Goal: Task Accomplishment & Management: Use online tool/utility

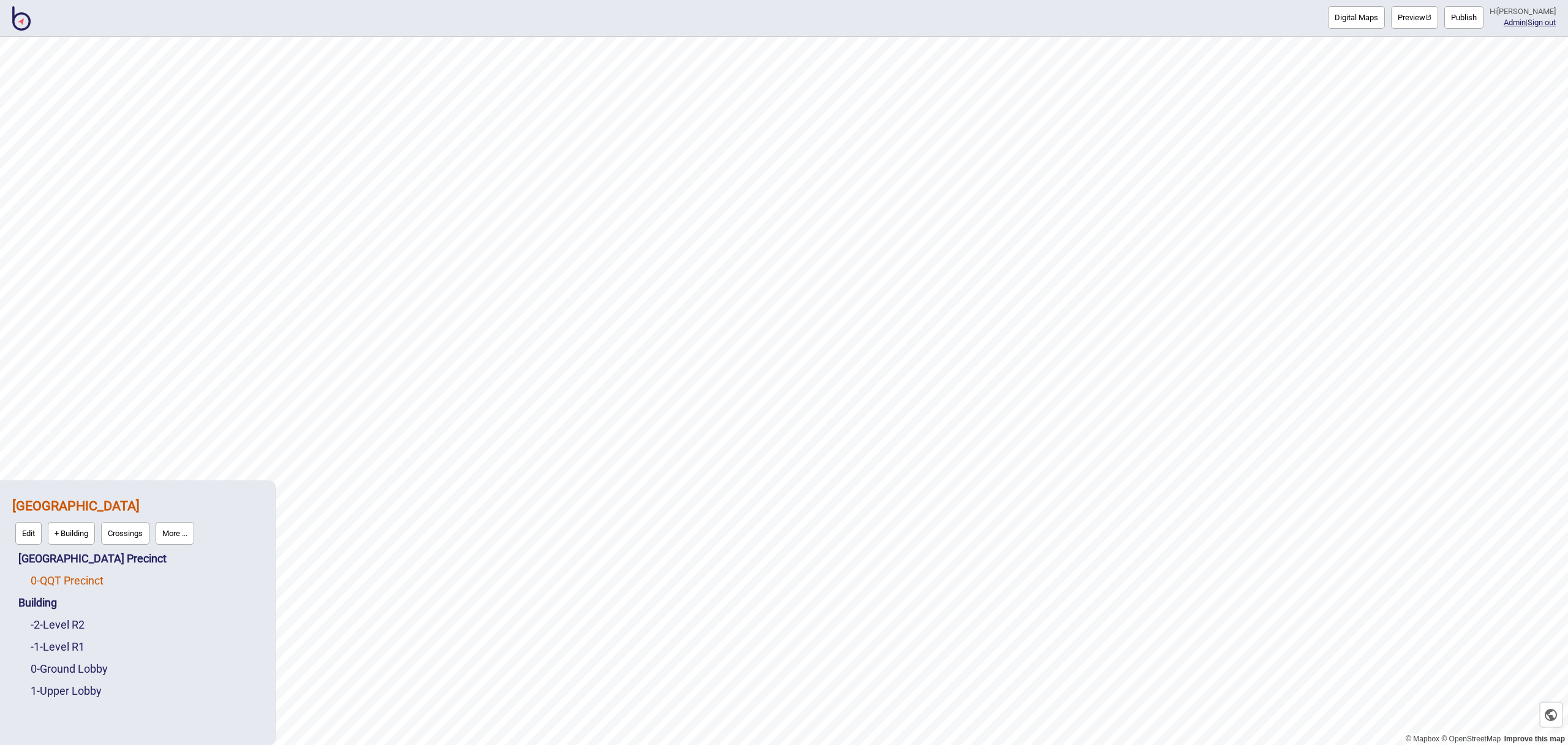
click at [85, 580] on link "0 - QQT Precinct" at bounding box center [67, 580] width 73 height 13
click at [46, 578] on button "Edit" at bounding box center [46, 578] width 26 height 23
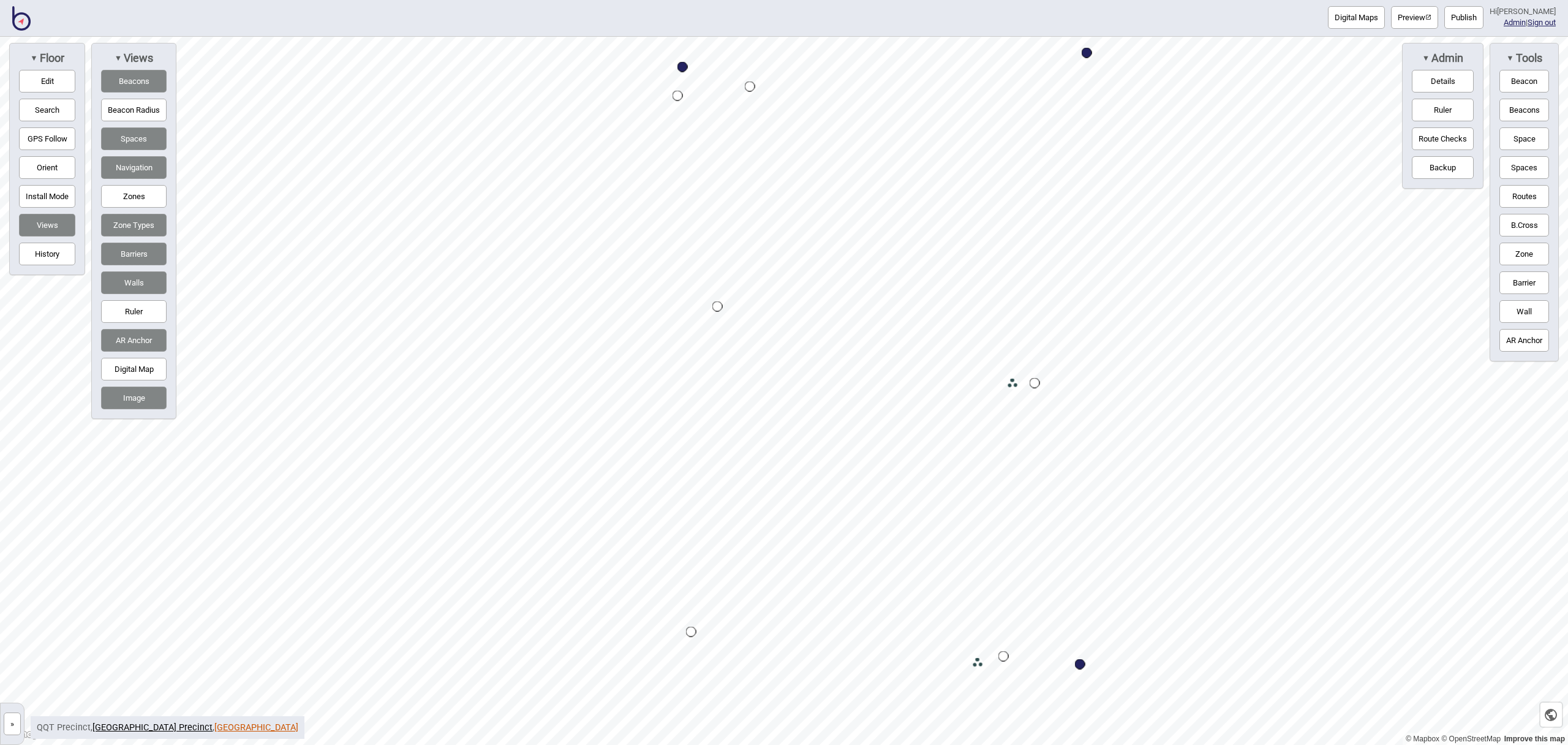
click at [243, 730] on link "[GEOGRAPHIC_DATA]" at bounding box center [256, 727] width 84 height 11
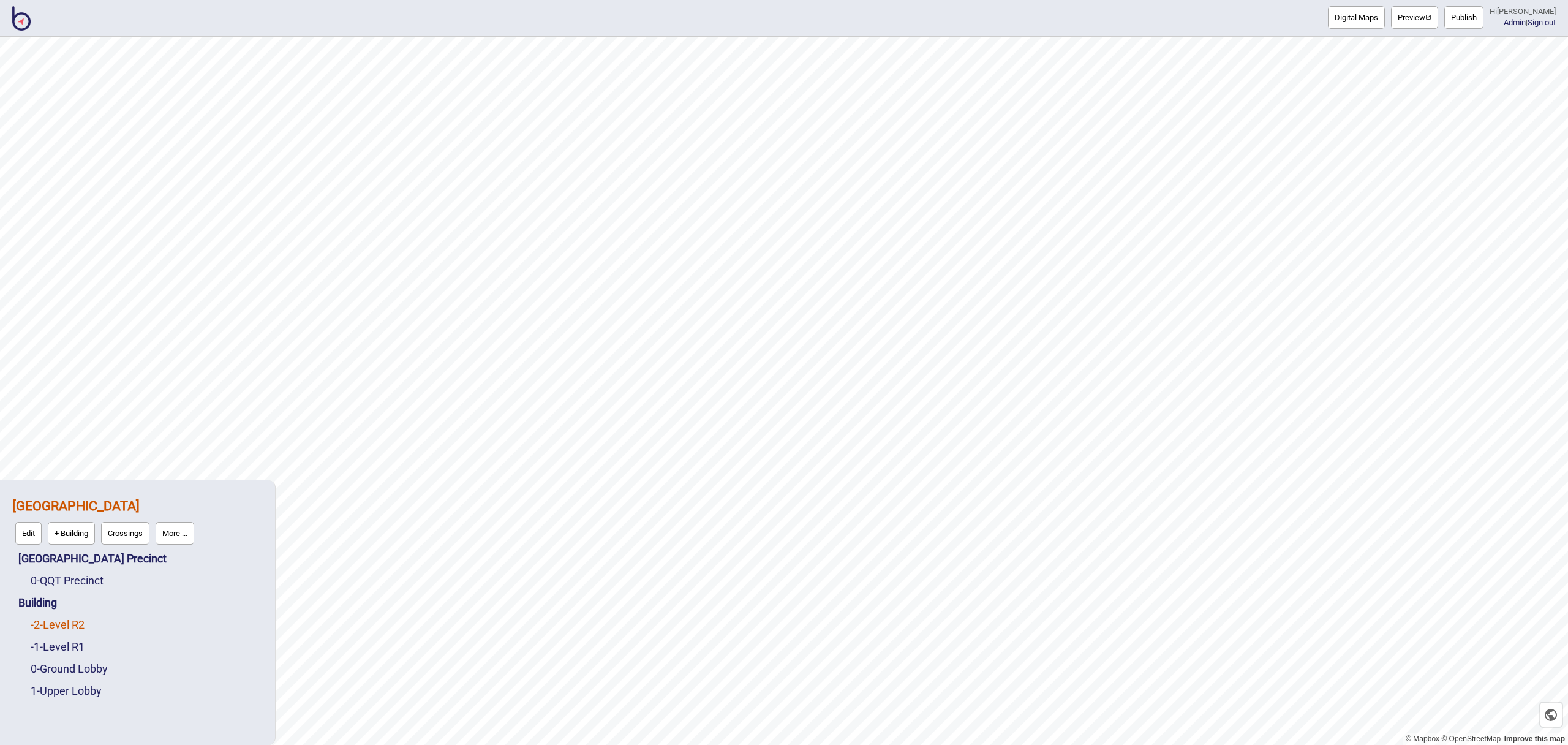
click at [73, 628] on link "-2 - Level R2" at bounding box center [58, 625] width 54 height 13
click at [54, 618] on button "Edit" at bounding box center [46, 622] width 26 height 23
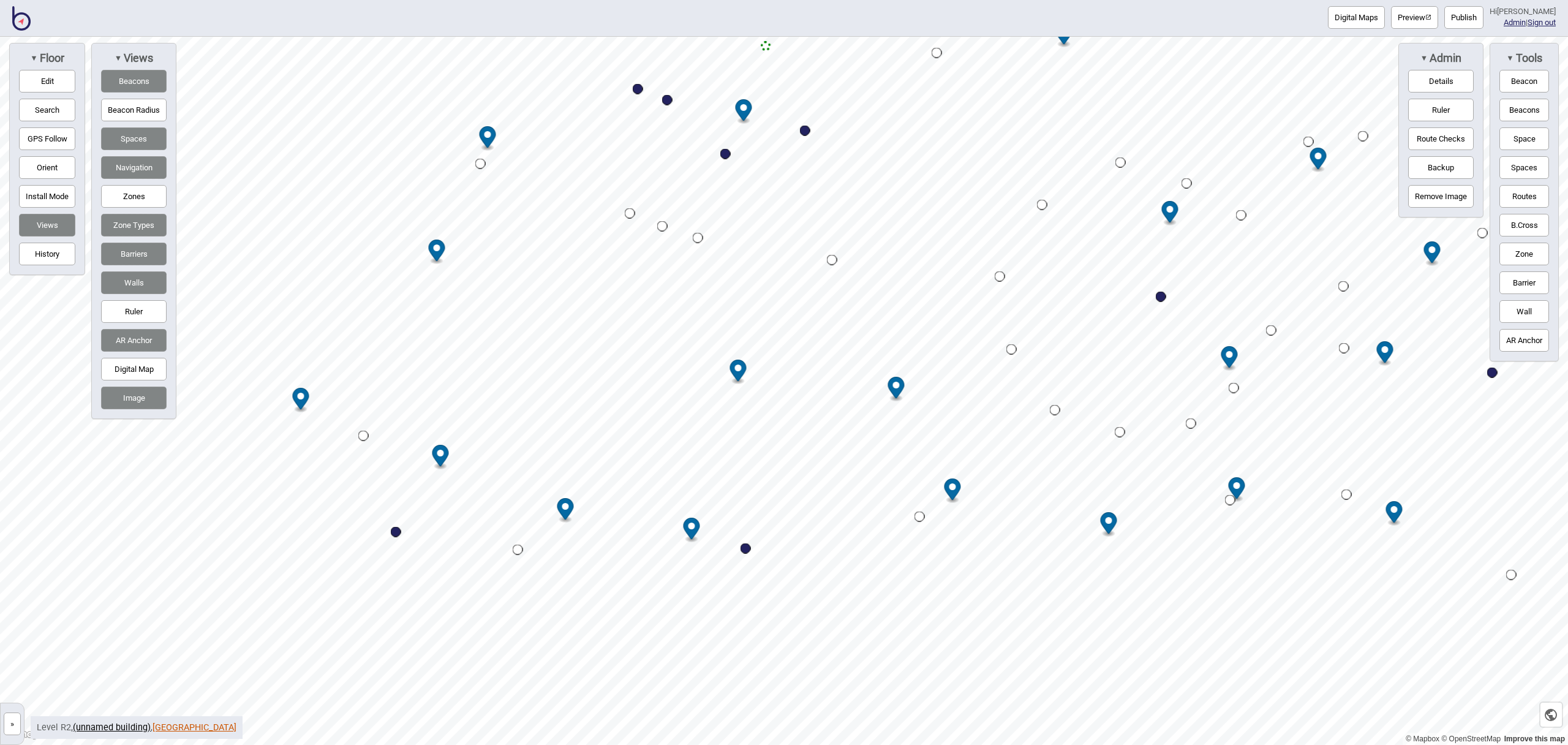
click at [198, 730] on link "[GEOGRAPHIC_DATA]" at bounding box center [194, 727] width 84 height 11
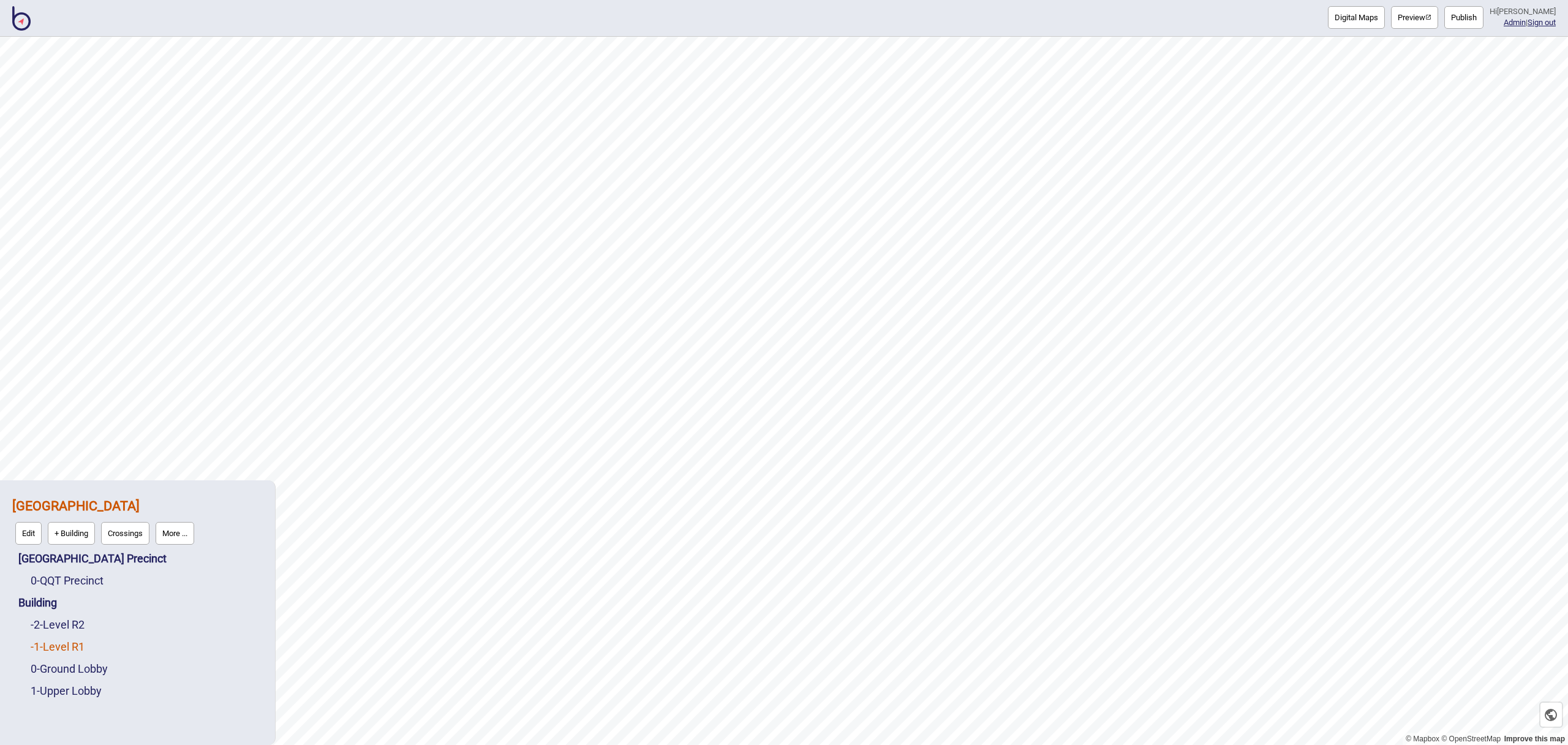
click at [74, 648] on link "-1 - Level R1" at bounding box center [58, 647] width 54 height 13
click at [44, 643] on button "Edit" at bounding box center [46, 643] width 26 height 23
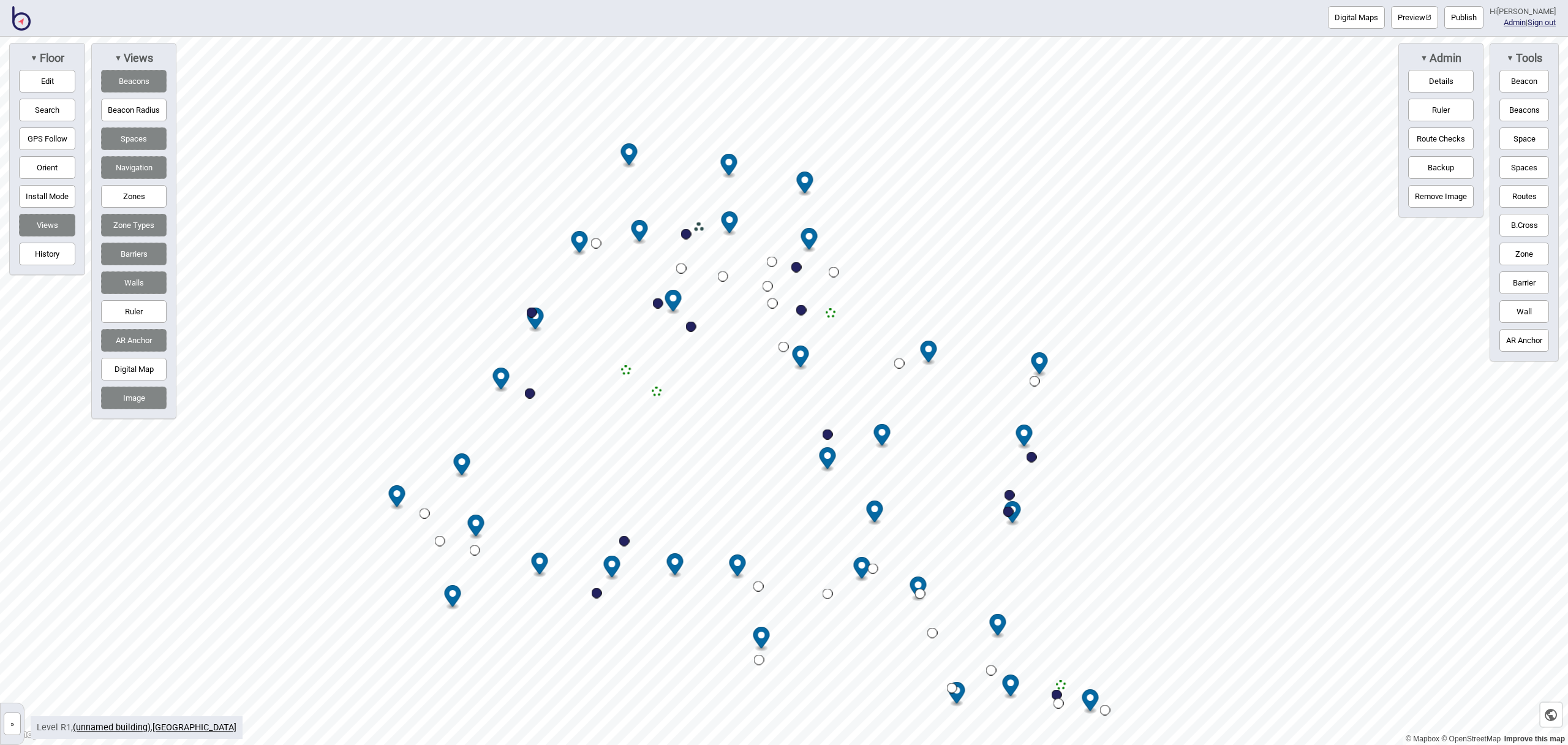
click at [143, 258] on button "Barriers" at bounding box center [133, 254] width 66 height 23
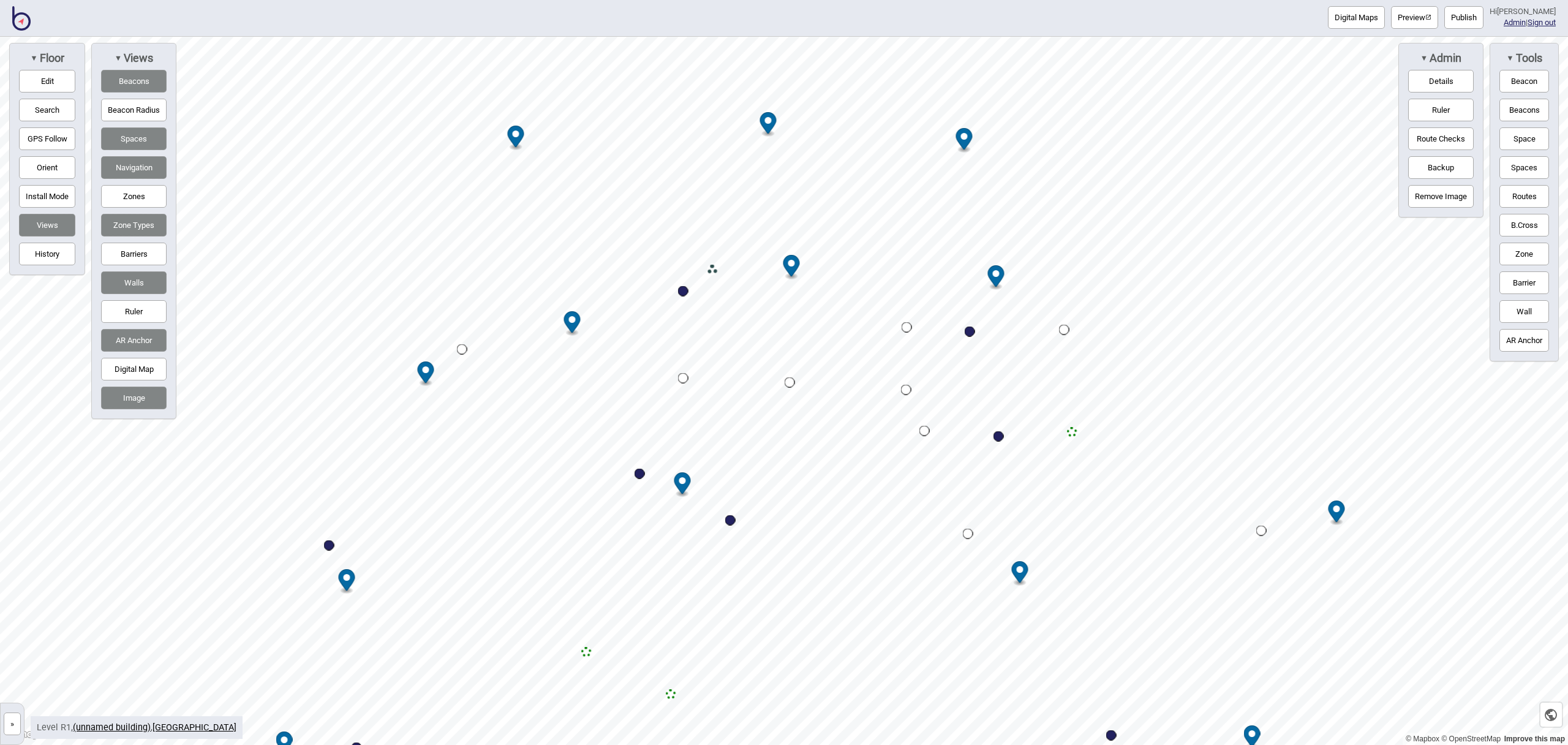
click at [1522, 138] on button "Space" at bounding box center [1523, 139] width 50 height 23
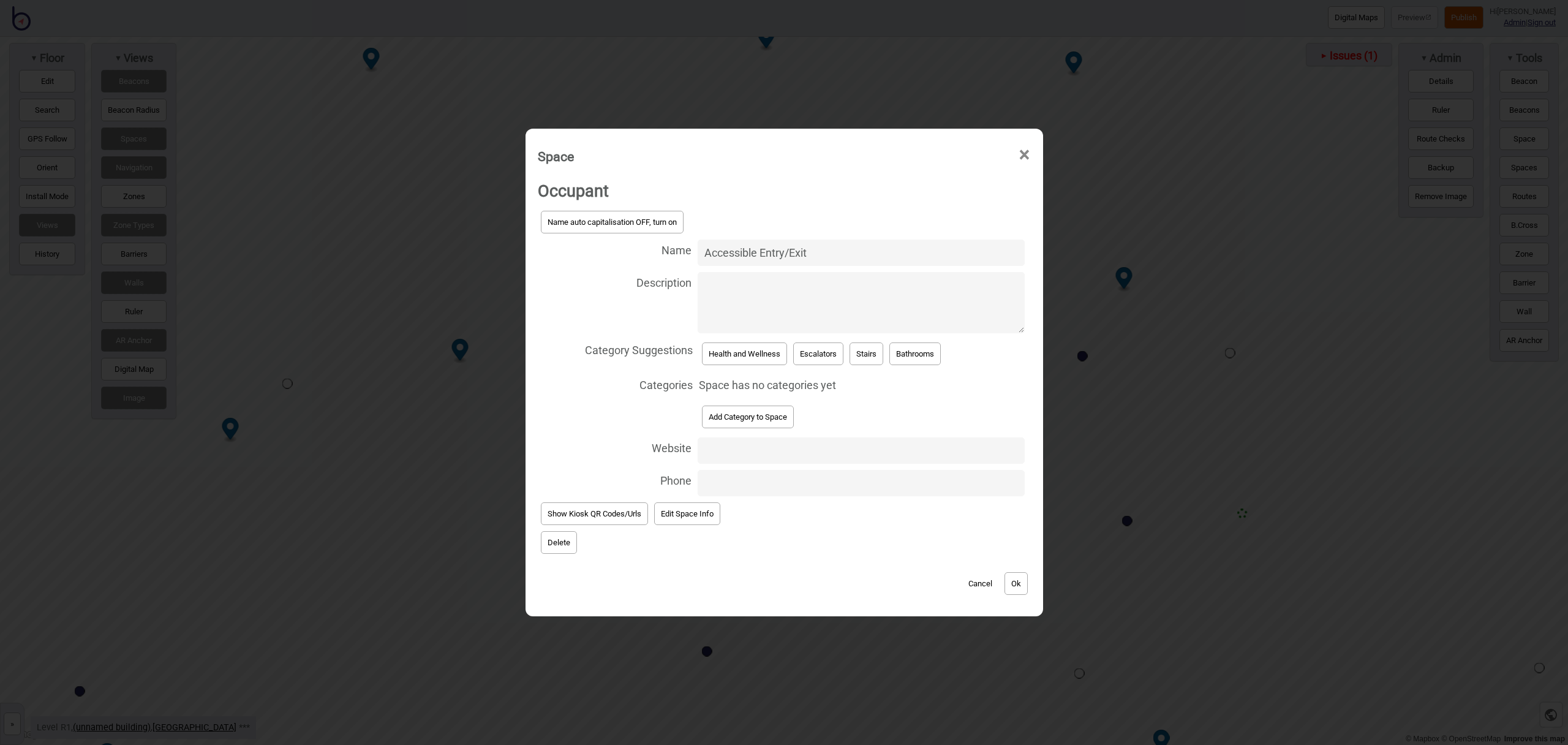
type input "Accessible Entry/Exit"
click at [776, 418] on button "Add Category to Space" at bounding box center [747, 417] width 92 height 23
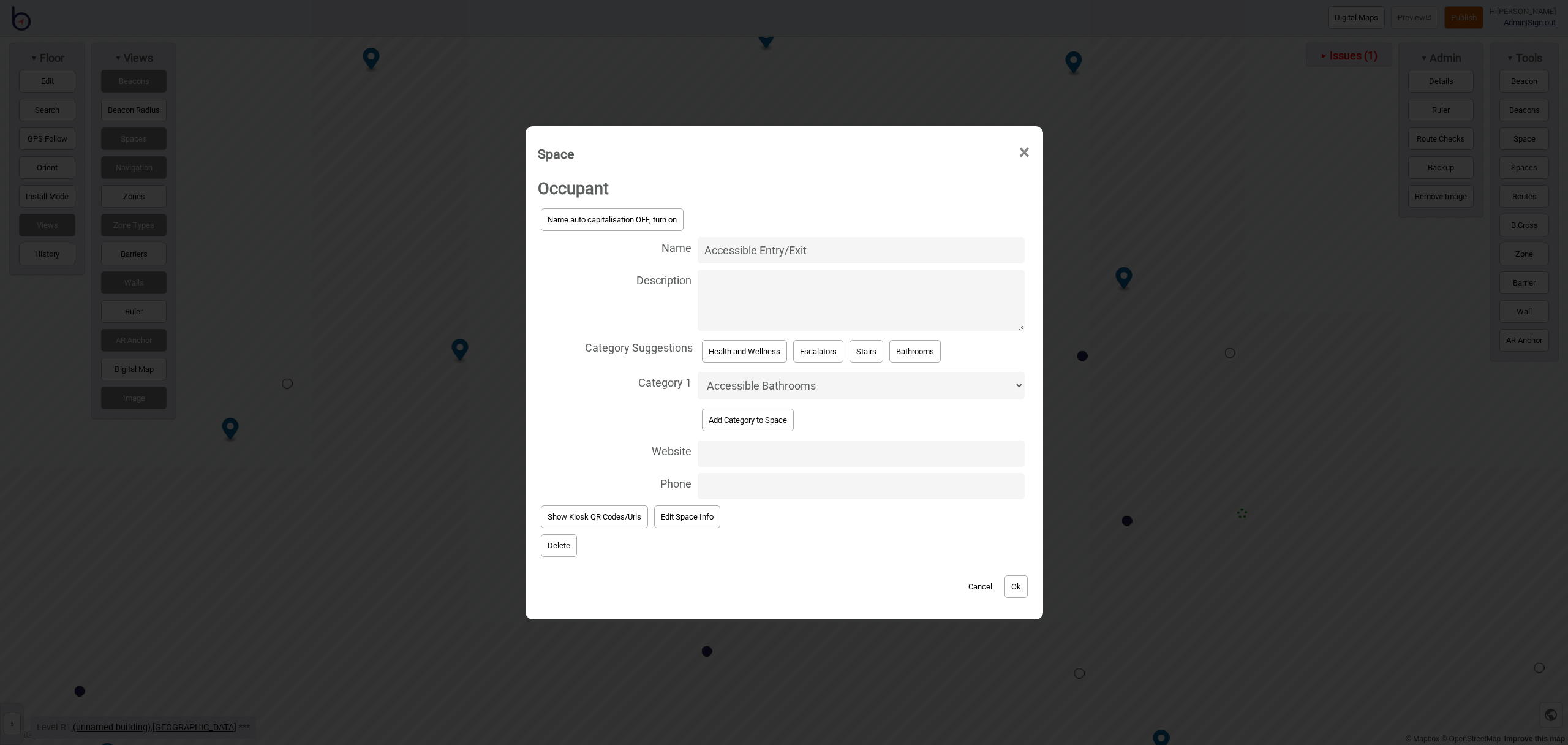
click at [773, 392] on select "Accessible Bathrooms Accommodation All Dining and Takeaway Barriers Bathrooms B…" at bounding box center [861, 386] width 327 height 28
select select "Entrances and Exits"
click at [698, 372] on select "Accessible Bathrooms Accommodation All Dining and Takeaway Barriers Bathrooms B…" at bounding box center [861, 386] width 327 height 28
click at [1018, 587] on button "Ok" at bounding box center [1016, 587] width 24 height 23
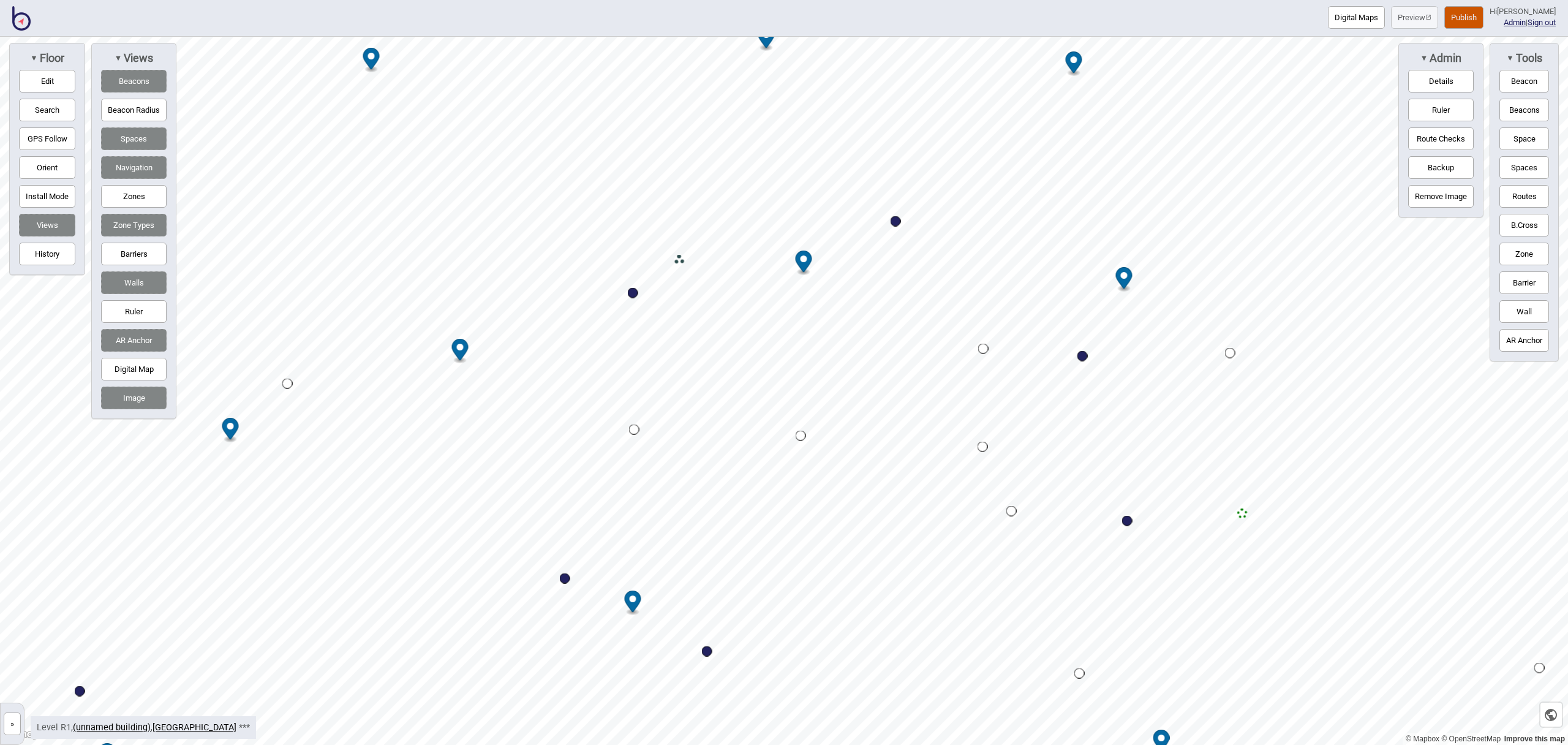
click at [1507, 193] on button "Routes" at bounding box center [1523, 197] width 50 height 23
click at [801, 437] on div "Map marker" at bounding box center [800, 435] width 11 height 11
click at [1510, 197] on button "Routes" at bounding box center [1523, 197] width 50 height 23
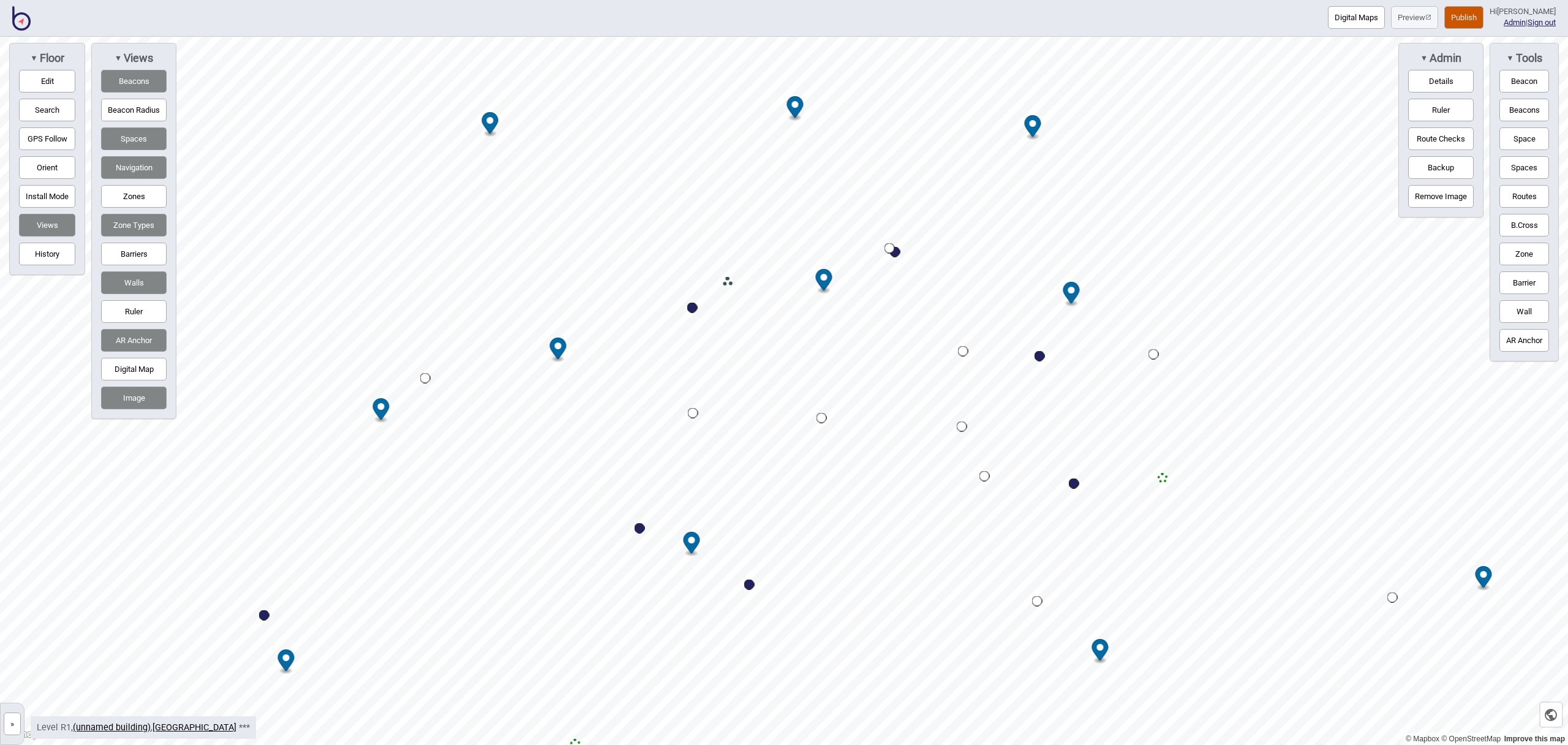
click at [123, 256] on button "Barriers" at bounding box center [133, 254] width 66 height 23
click at [195, 724] on link "[GEOGRAPHIC_DATA]" at bounding box center [194, 727] width 84 height 11
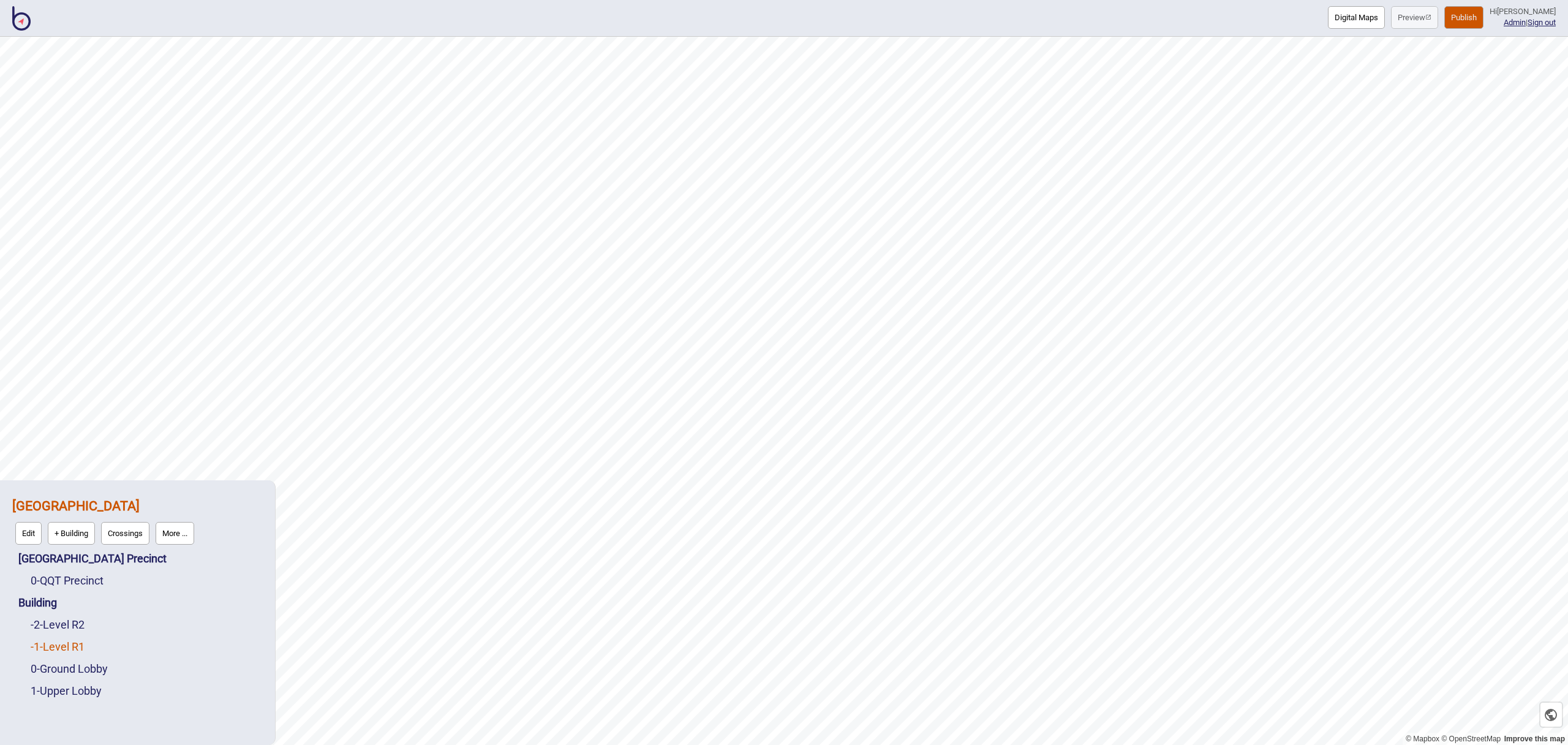
click at [77, 647] on link "-1 - Level R1" at bounding box center [58, 647] width 54 height 13
click at [51, 644] on button "Edit" at bounding box center [46, 643] width 26 height 23
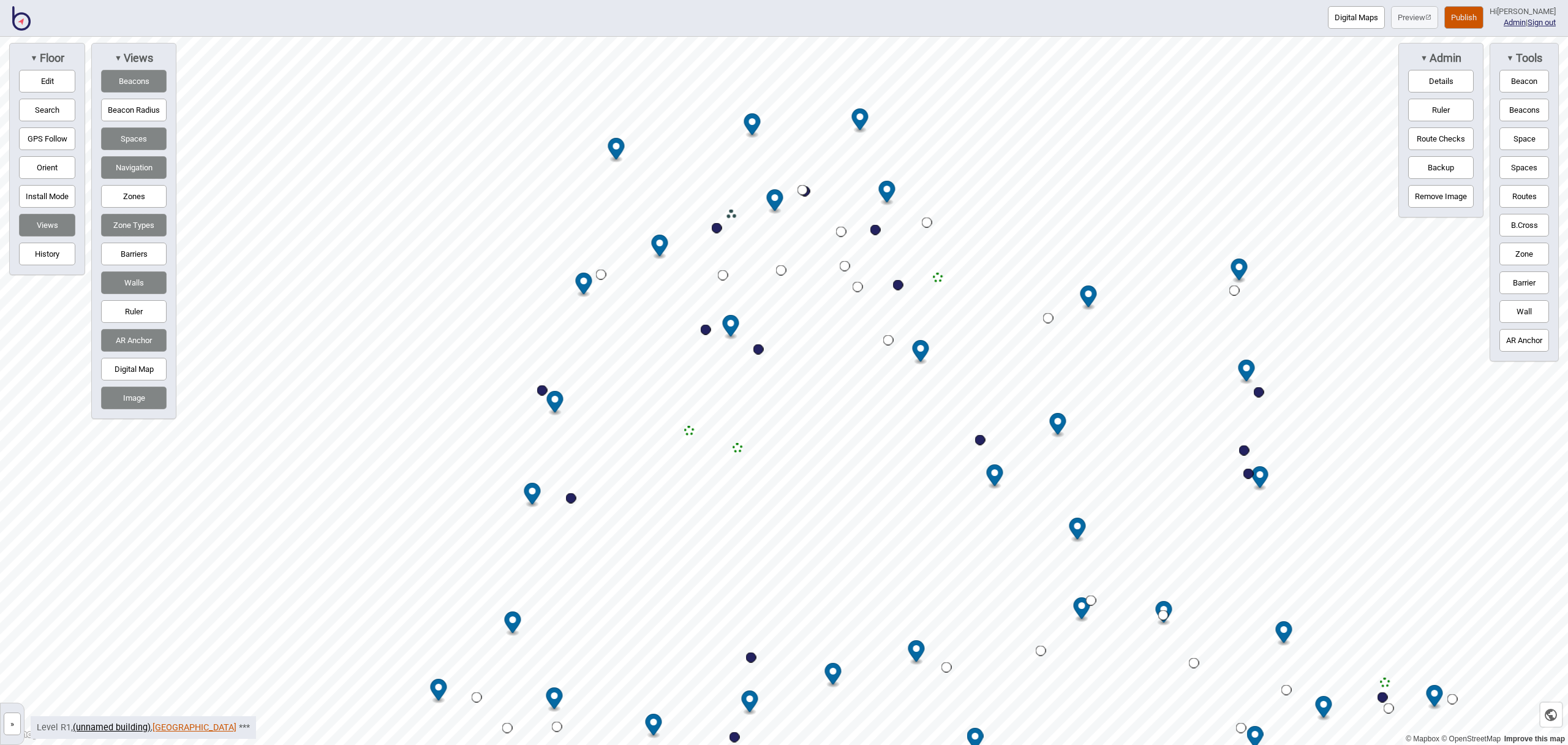
click at [193, 728] on link "[GEOGRAPHIC_DATA]" at bounding box center [194, 727] width 84 height 11
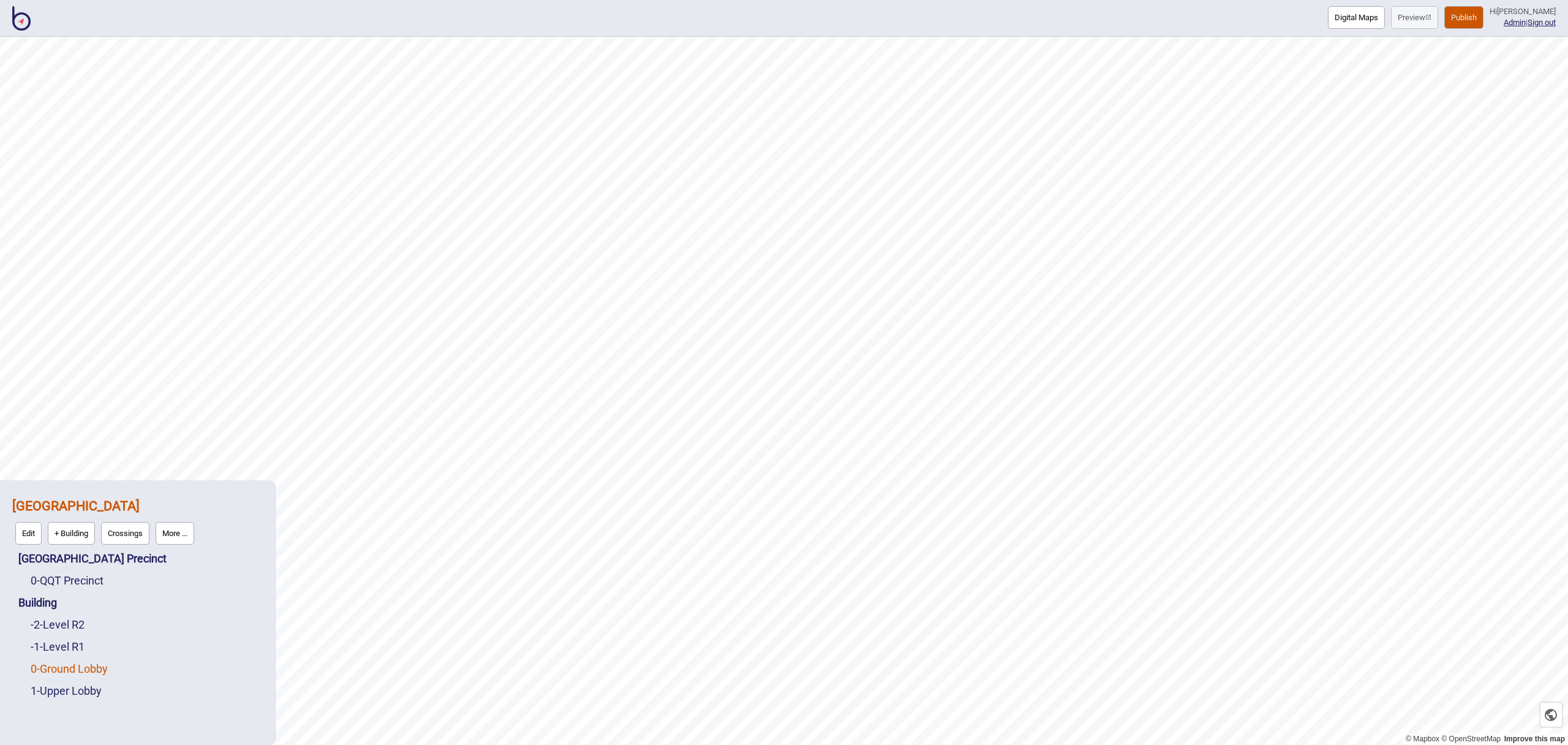
click at [81, 668] on link "0 - Ground Lobby" at bounding box center [69, 669] width 77 height 13
click at [54, 665] on button "Edit" at bounding box center [46, 665] width 26 height 23
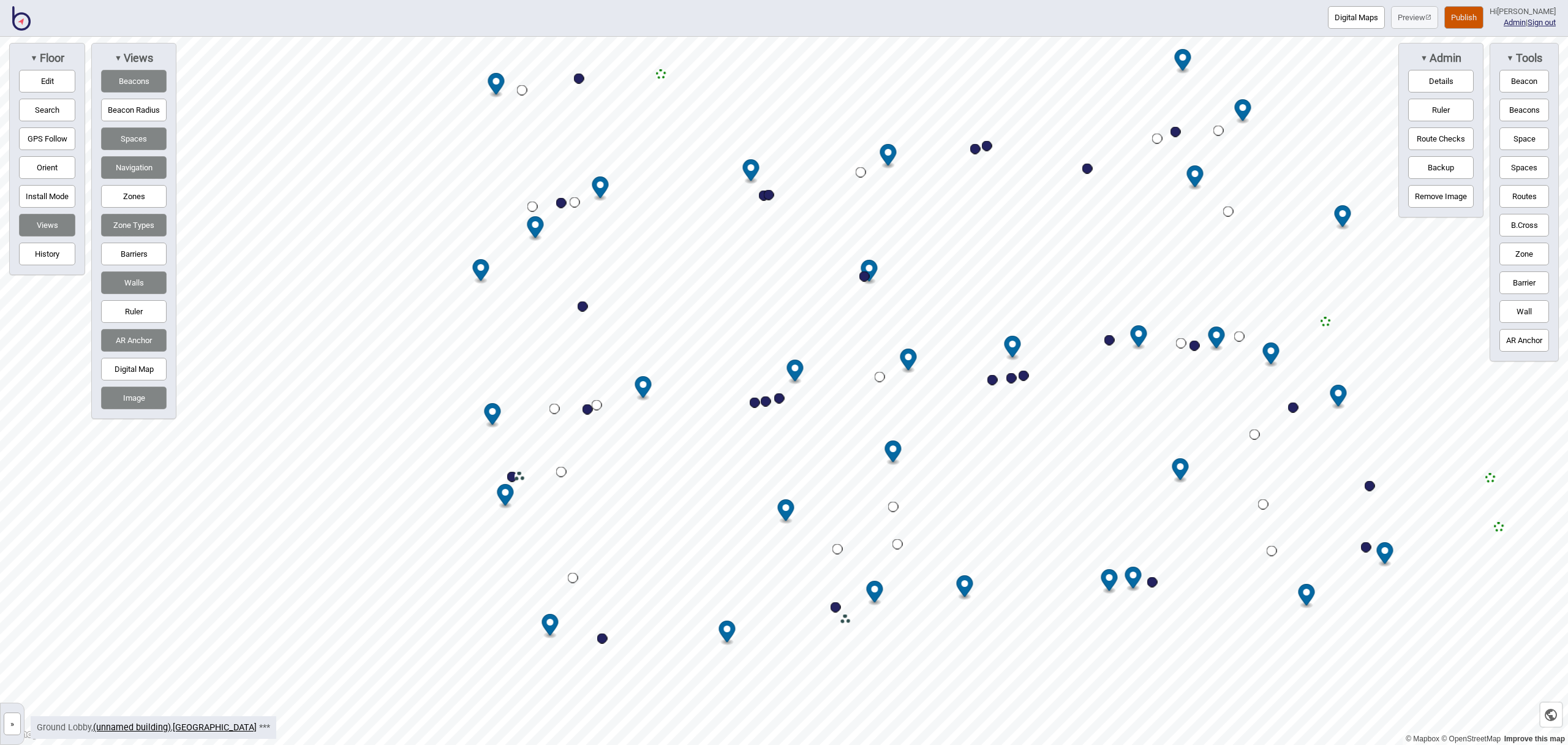
click at [873, 0] on div "Digital Maps Preview Publish Hi [PERSON_NAME] Admin | Sign out © Mapbox © OpenS…" at bounding box center [784, 0] width 1568 height 0
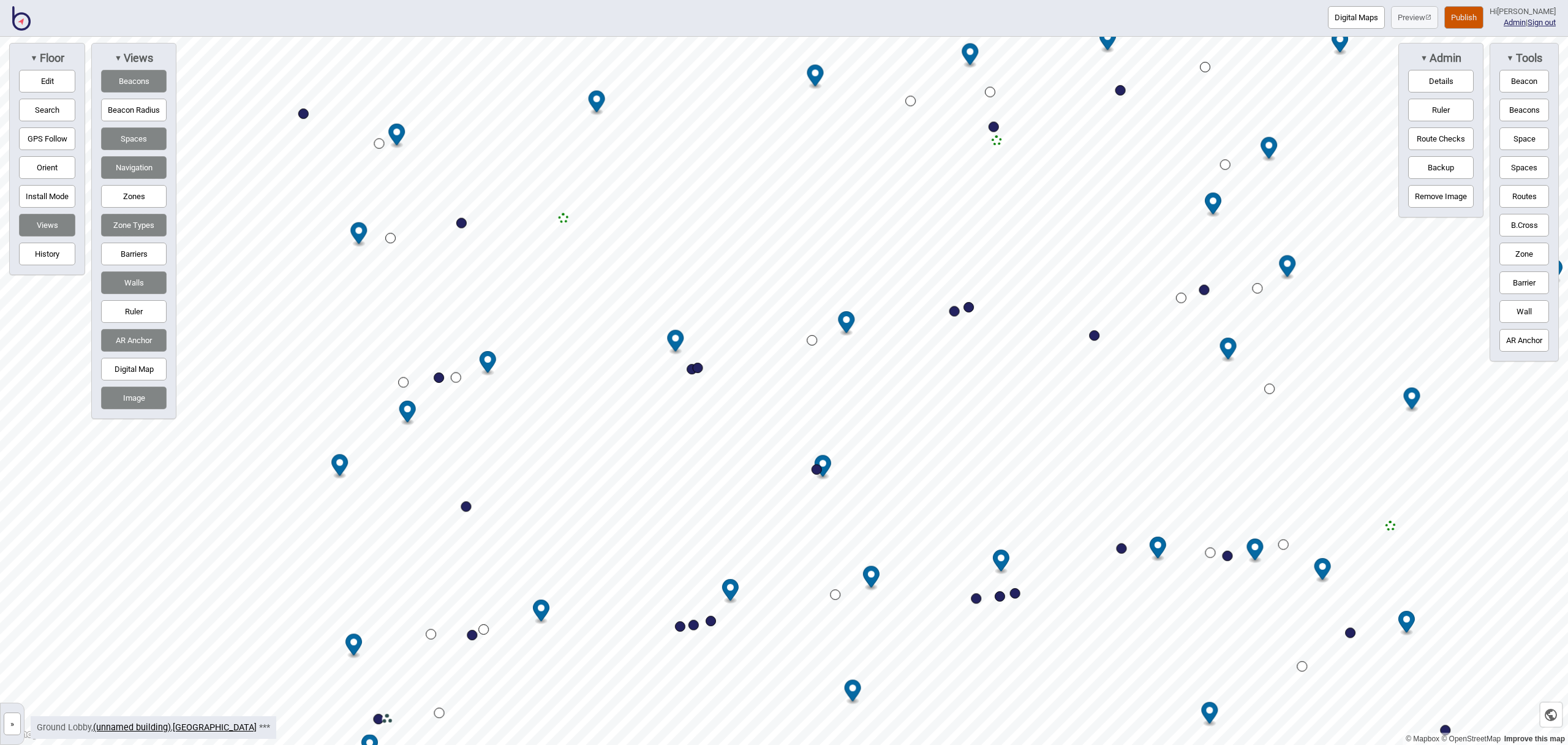
click at [1201, 0] on html "Digital Maps Preview Publish Hi [PERSON_NAME] Admin | Sign out © Mapbox © OpenS…" at bounding box center [784, 0] width 1568 height 0
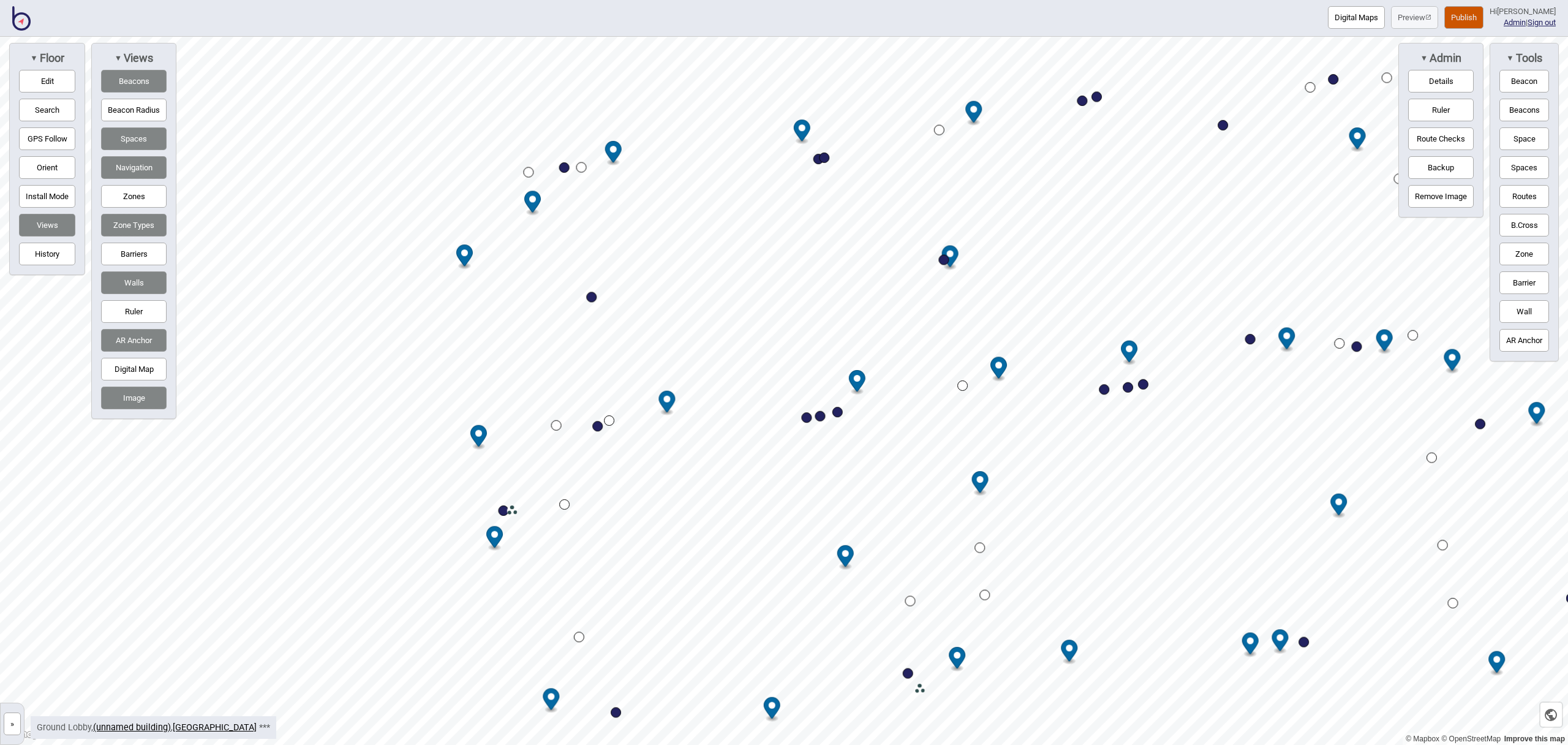
click at [909, 0] on html "Digital Maps Preview Publish Hi [PERSON_NAME] Admin | Sign out © Mapbox © OpenS…" at bounding box center [784, 0] width 1568 height 0
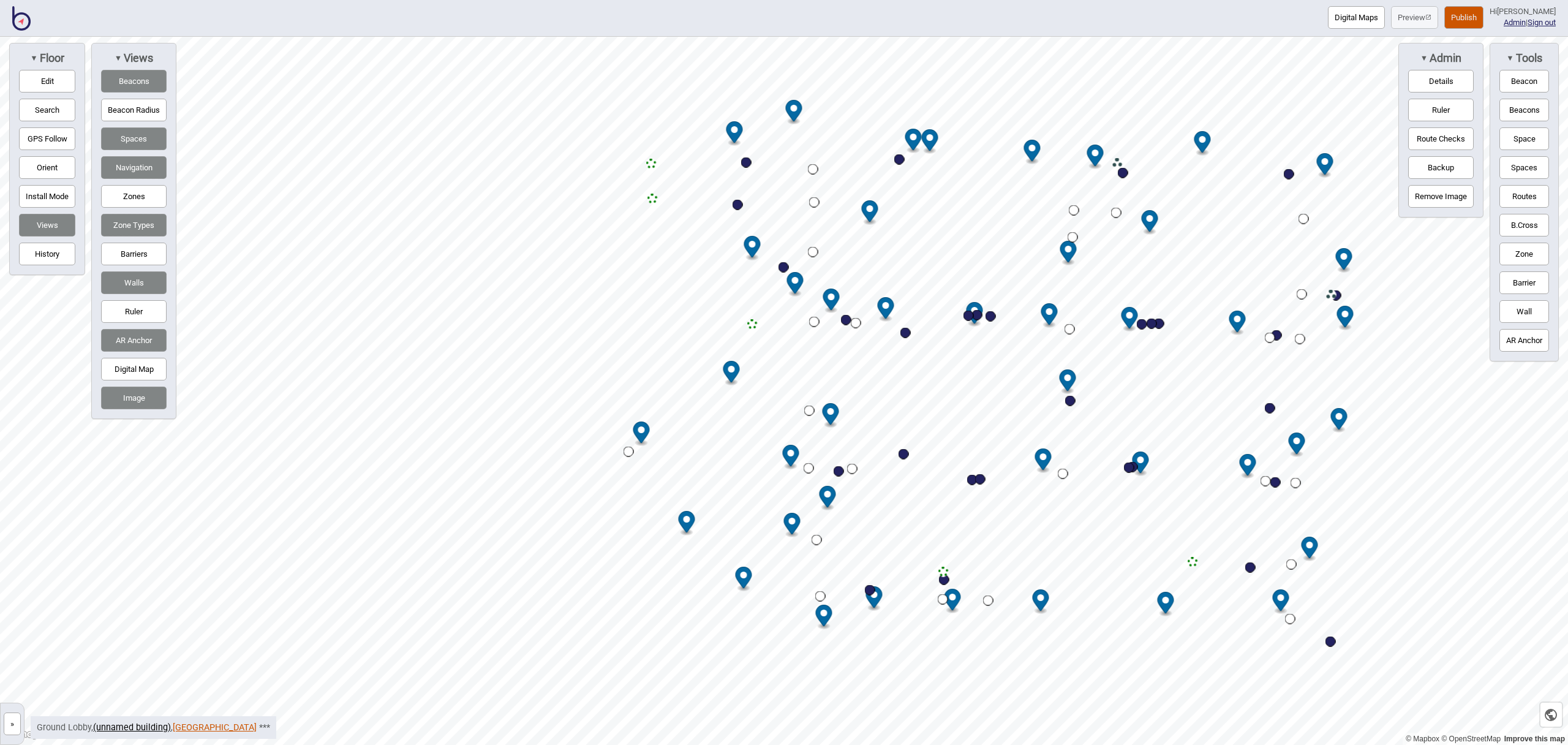
click at [230, 726] on link "[GEOGRAPHIC_DATA]" at bounding box center [214, 727] width 84 height 11
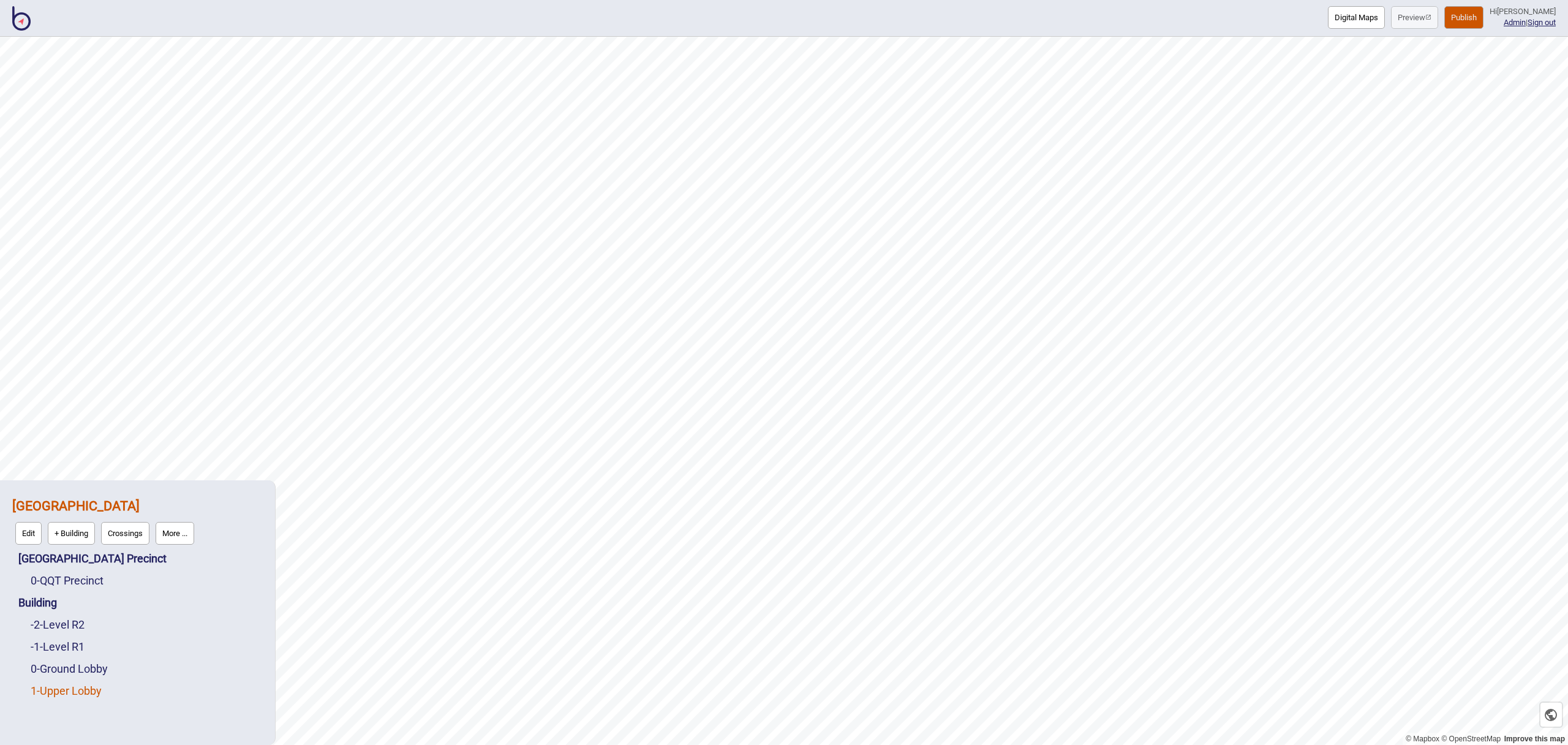
click at [82, 695] on link "1 - Upper Lobby" at bounding box center [66, 691] width 71 height 13
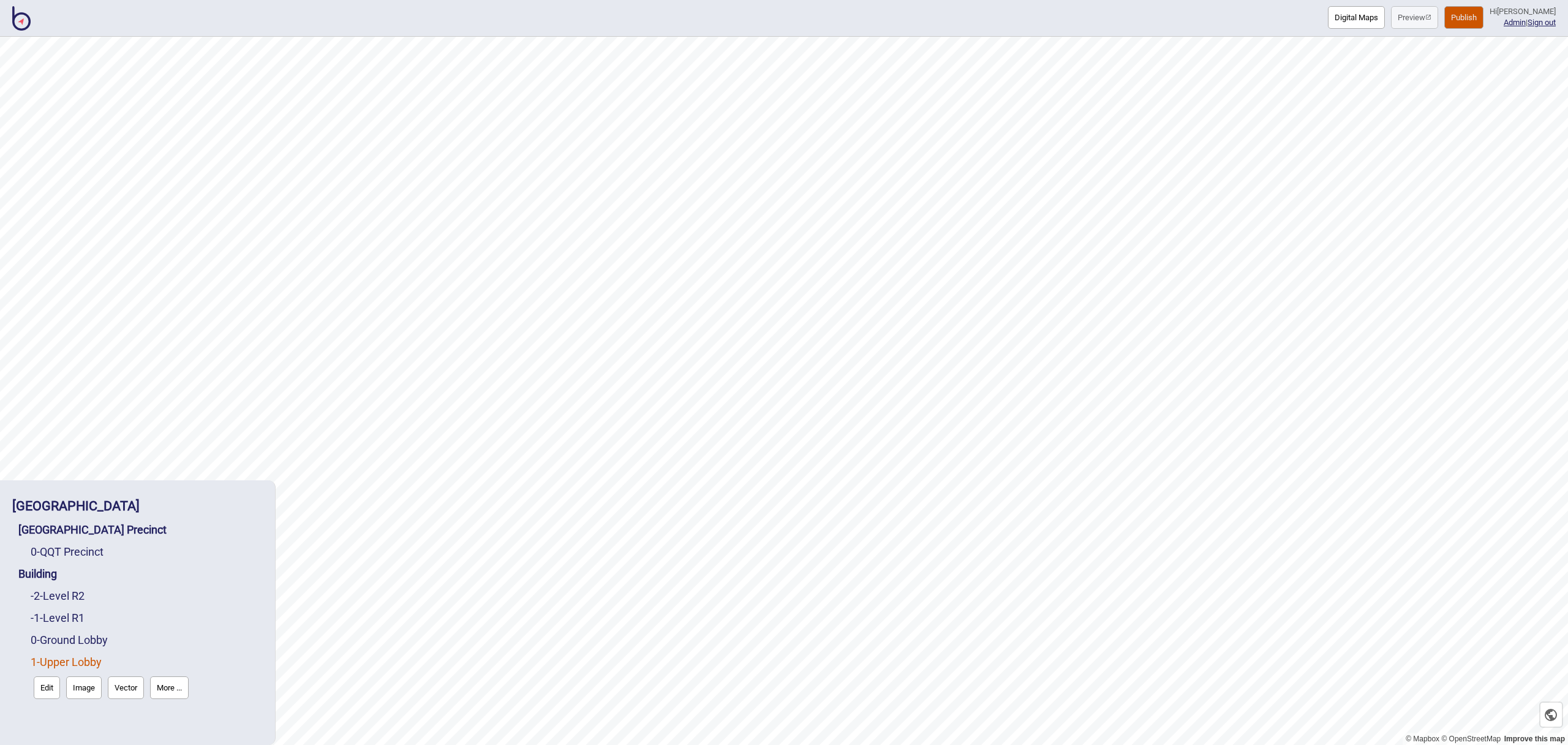
click at [46, 691] on button "Edit" at bounding box center [46, 687] width 26 height 23
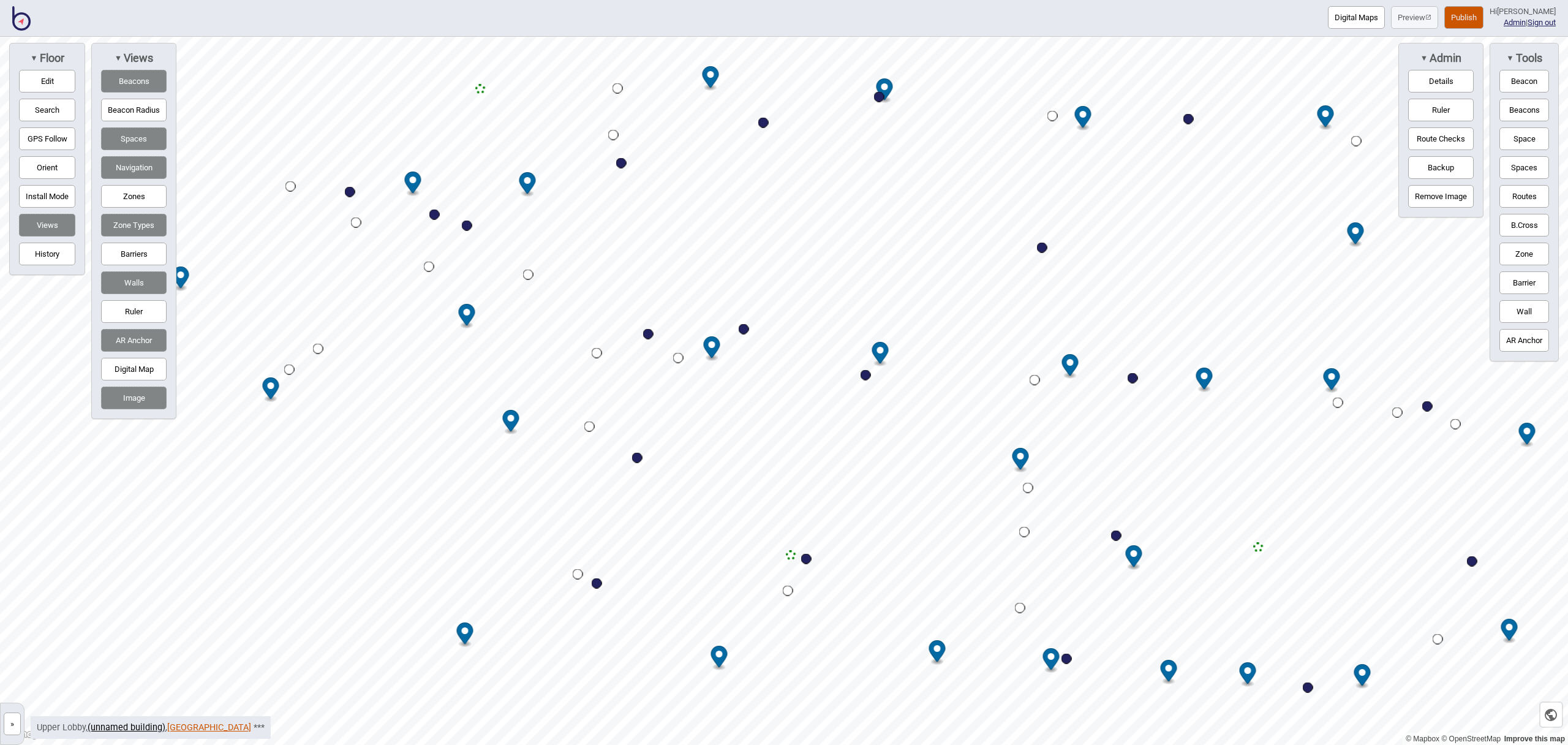
click at [218, 726] on link "[GEOGRAPHIC_DATA]" at bounding box center [209, 727] width 84 height 11
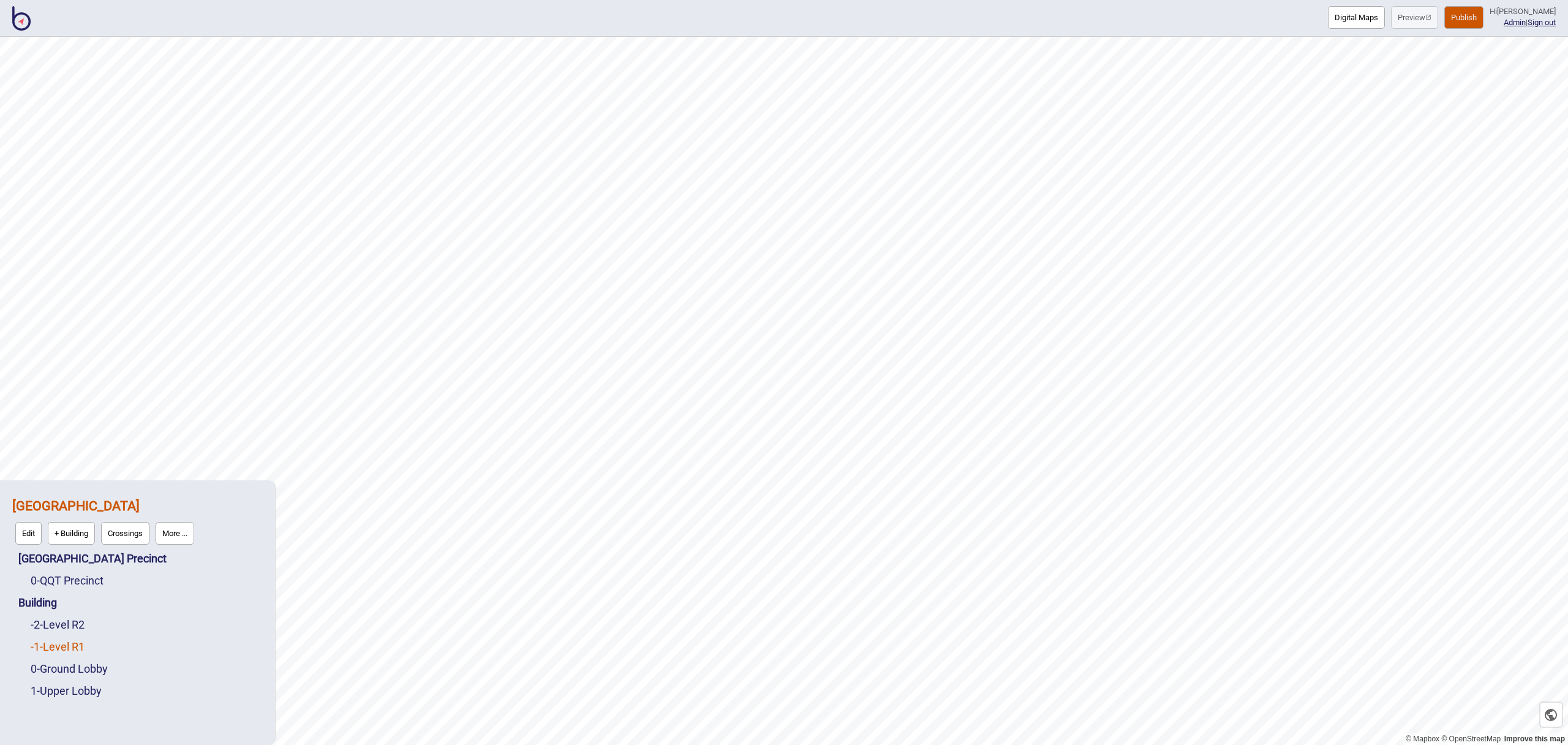
click at [63, 649] on link "-1 - Level R1" at bounding box center [58, 647] width 54 height 13
click at [52, 646] on button "Edit" at bounding box center [46, 643] width 26 height 23
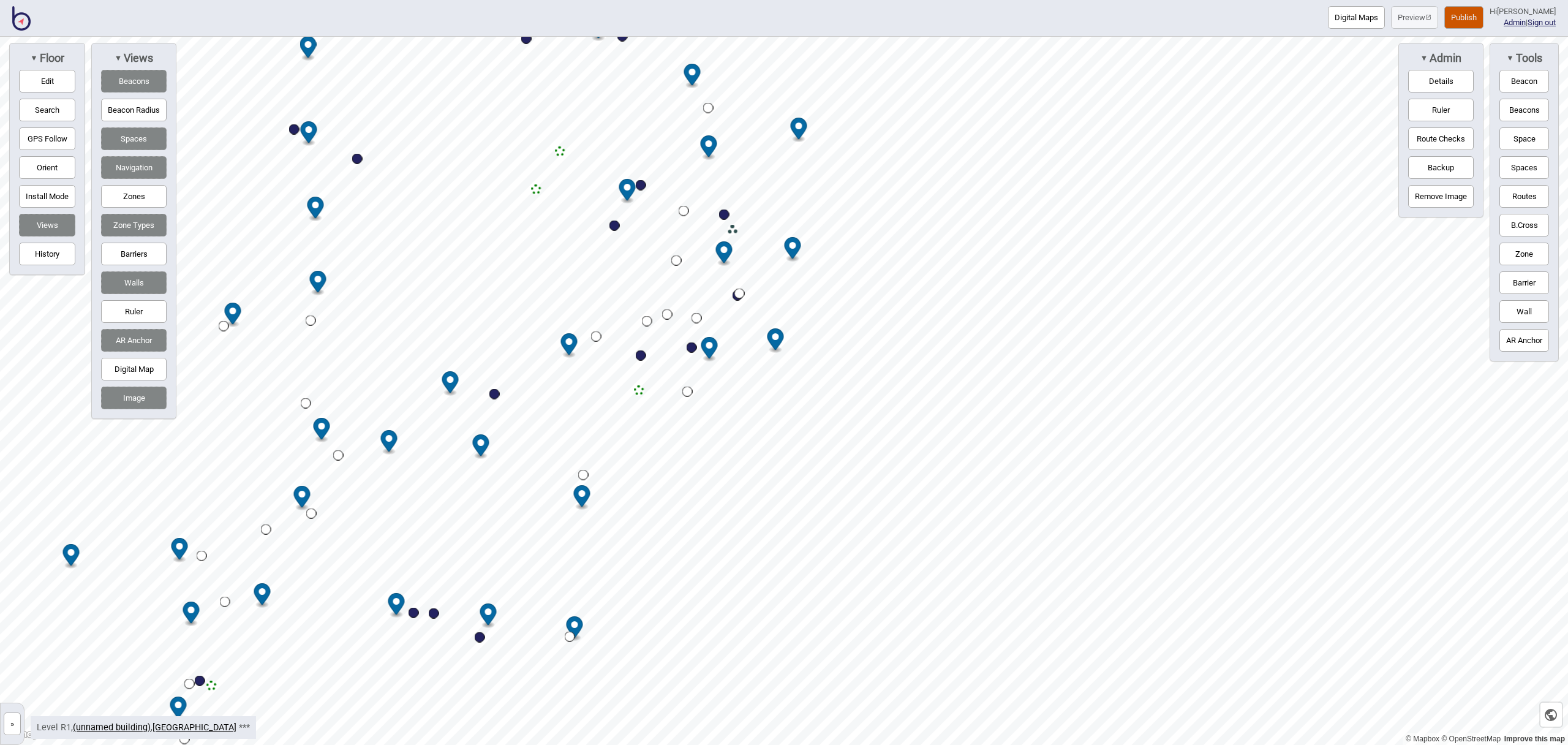
click at [1468, 11] on button "Publish" at bounding box center [1464, 18] width 39 height 23
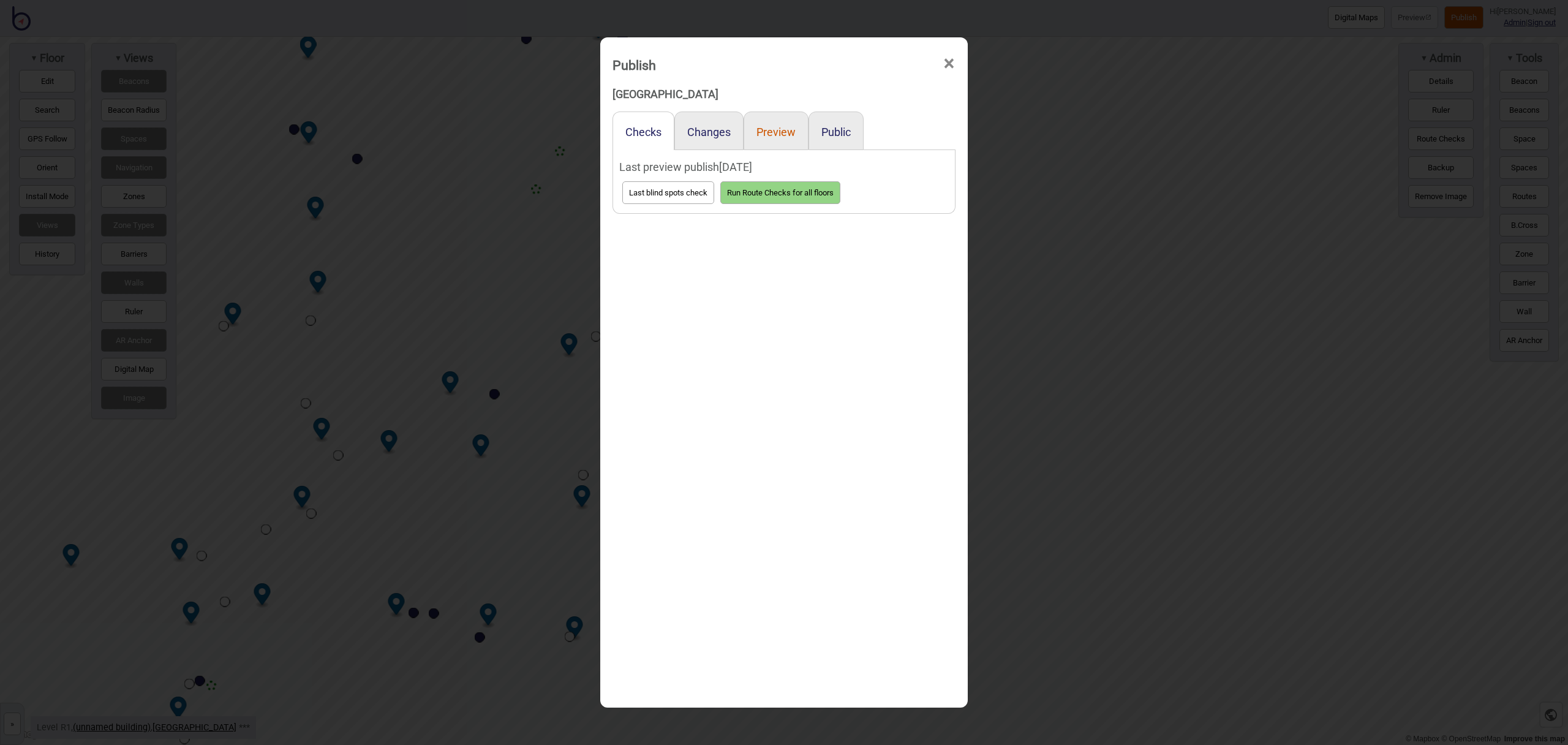
click at [786, 130] on button "Preview" at bounding box center [776, 132] width 39 height 13
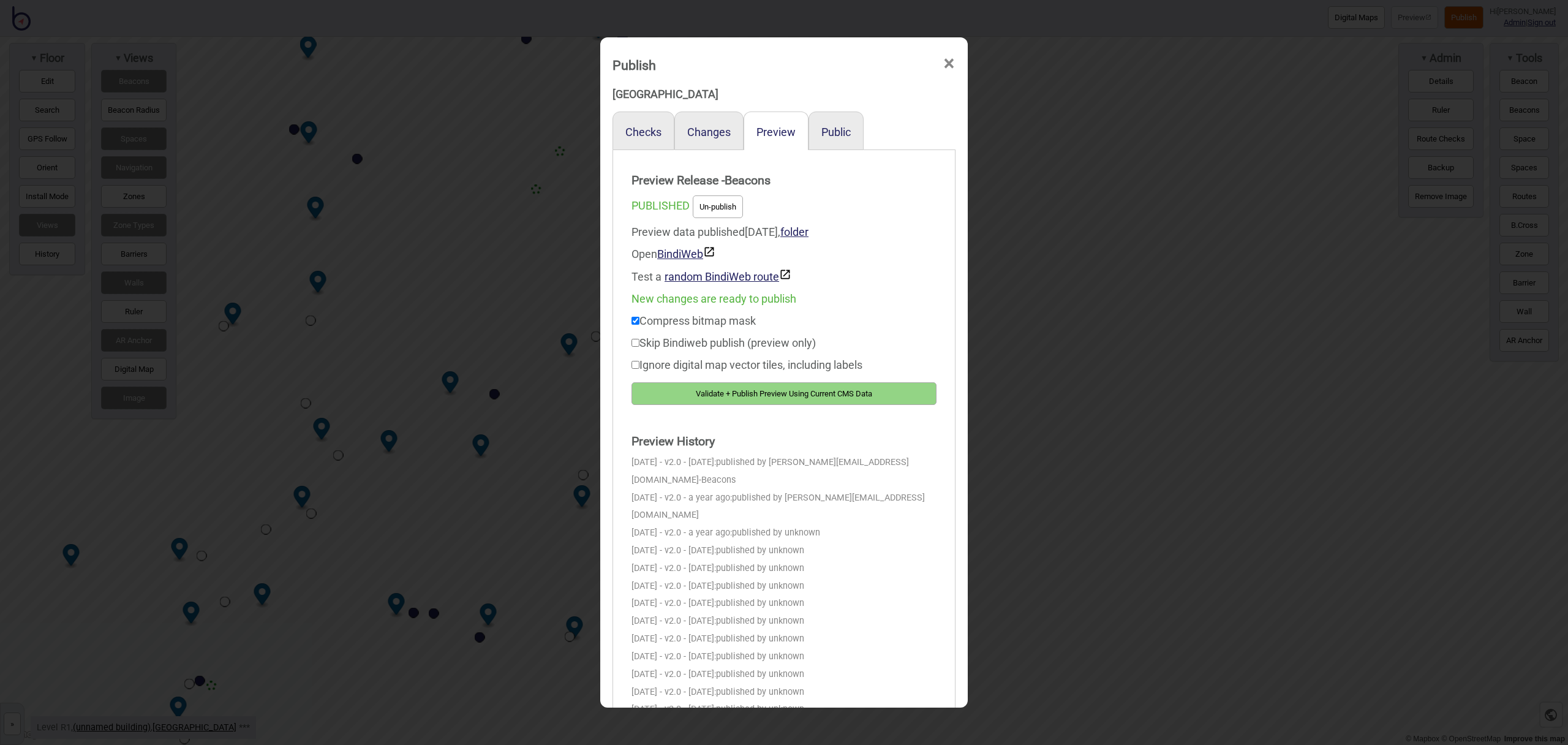
click at [850, 394] on button "Validate + Publish Preview Using Current CMS Data" at bounding box center [783, 393] width 305 height 23
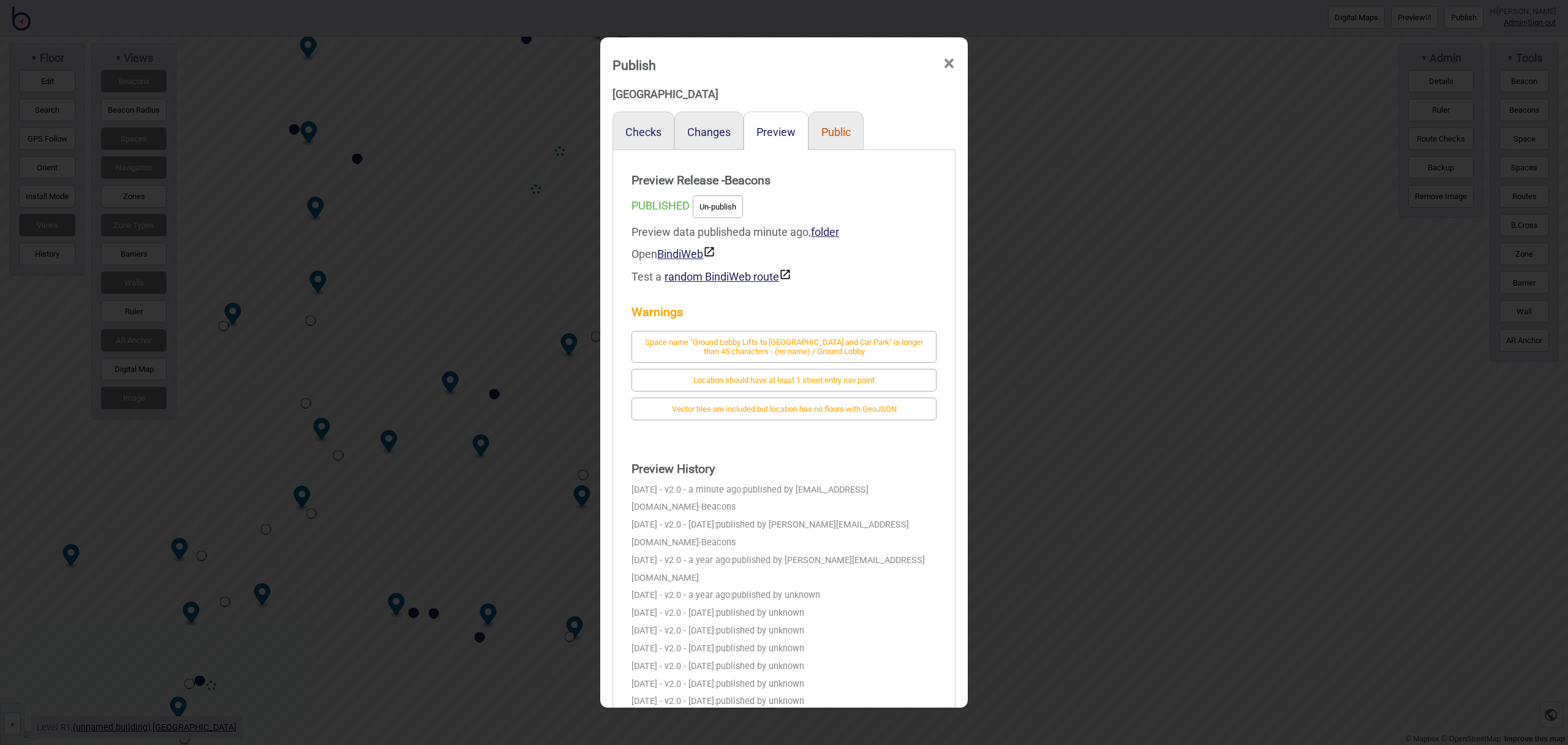
click at [833, 133] on button "Public" at bounding box center [836, 132] width 29 height 13
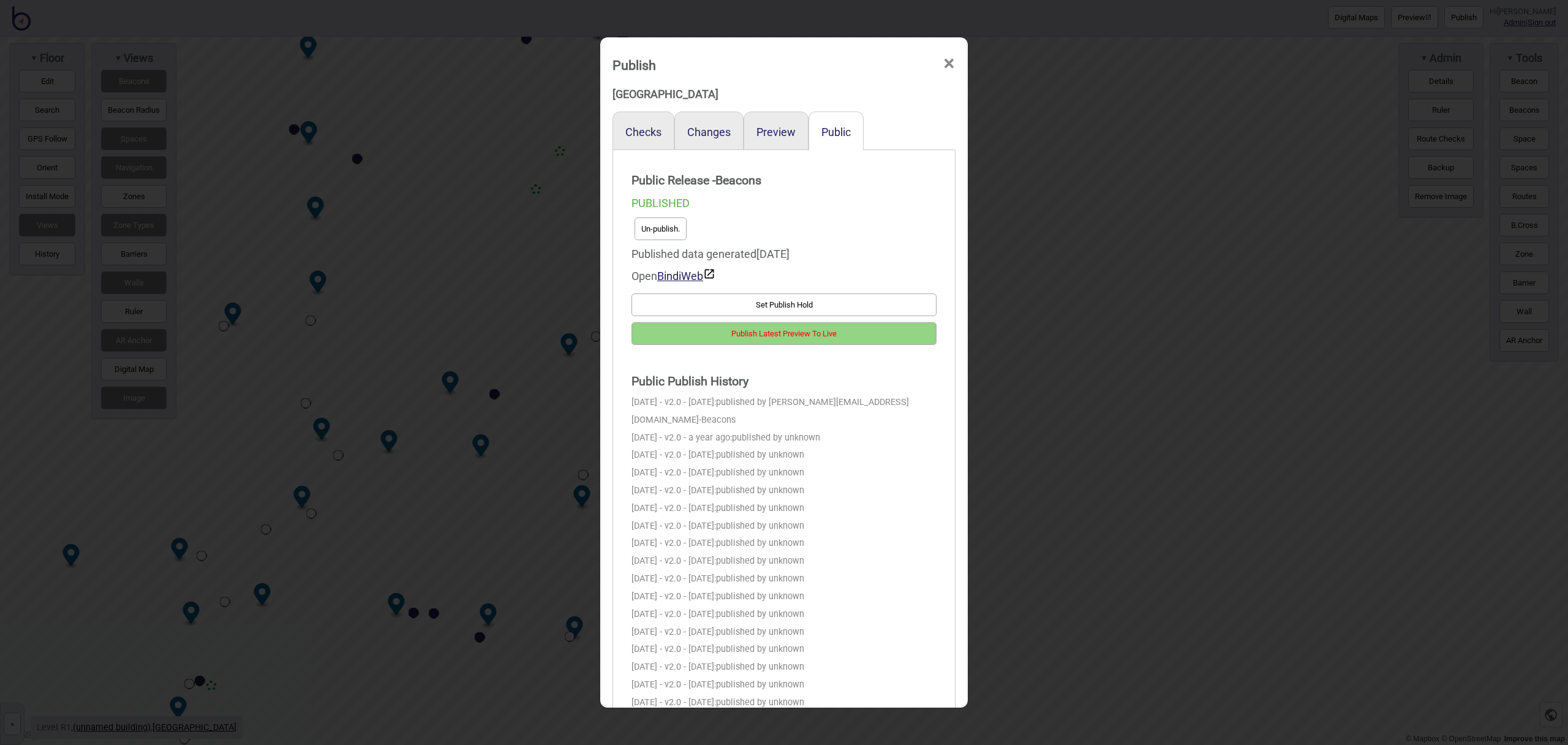
click at [895, 336] on button "Publish Latest Preview To Live" at bounding box center [783, 334] width 305 height 23
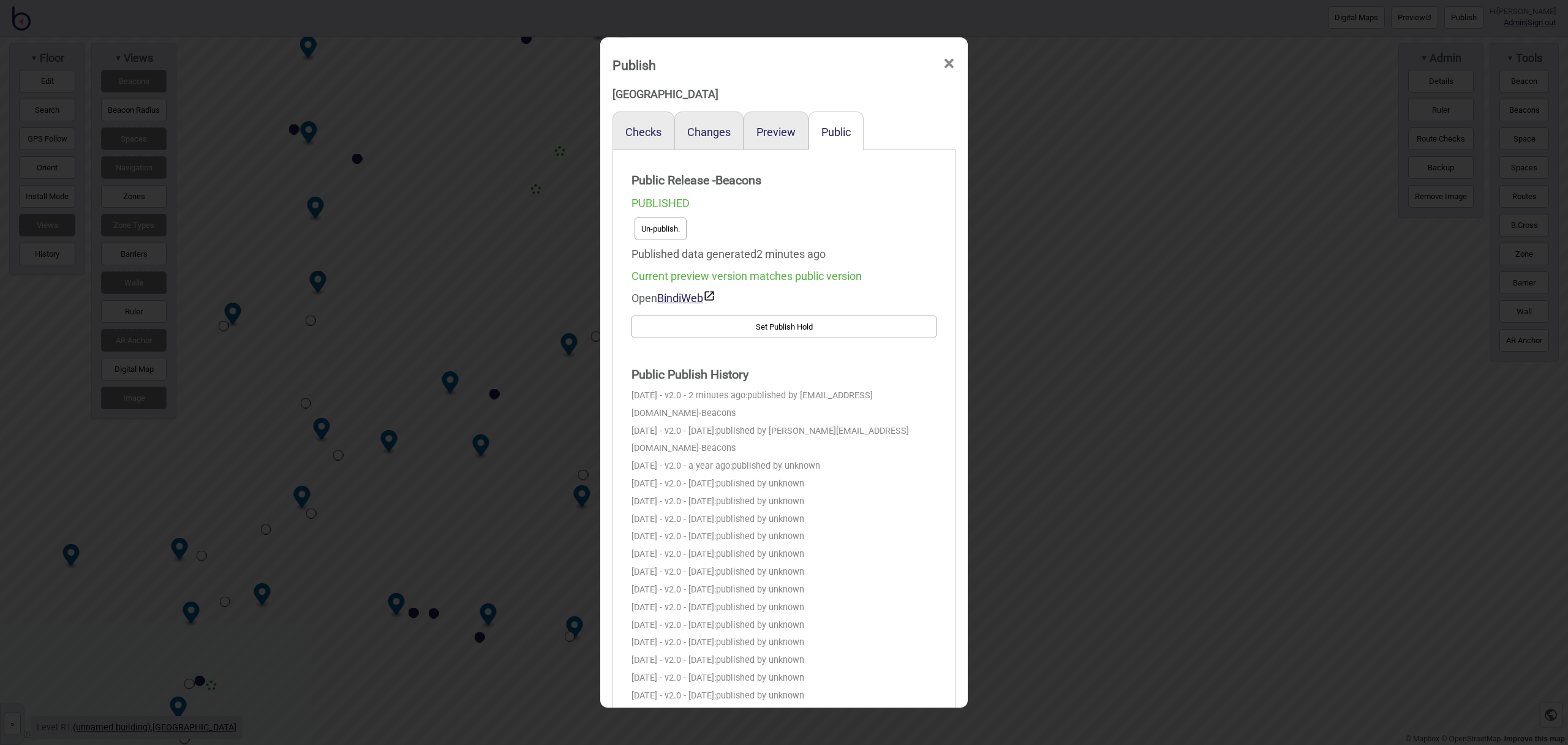
click at [948, 63] on span "×" at bounding box center [949, 64] width 13 height 41
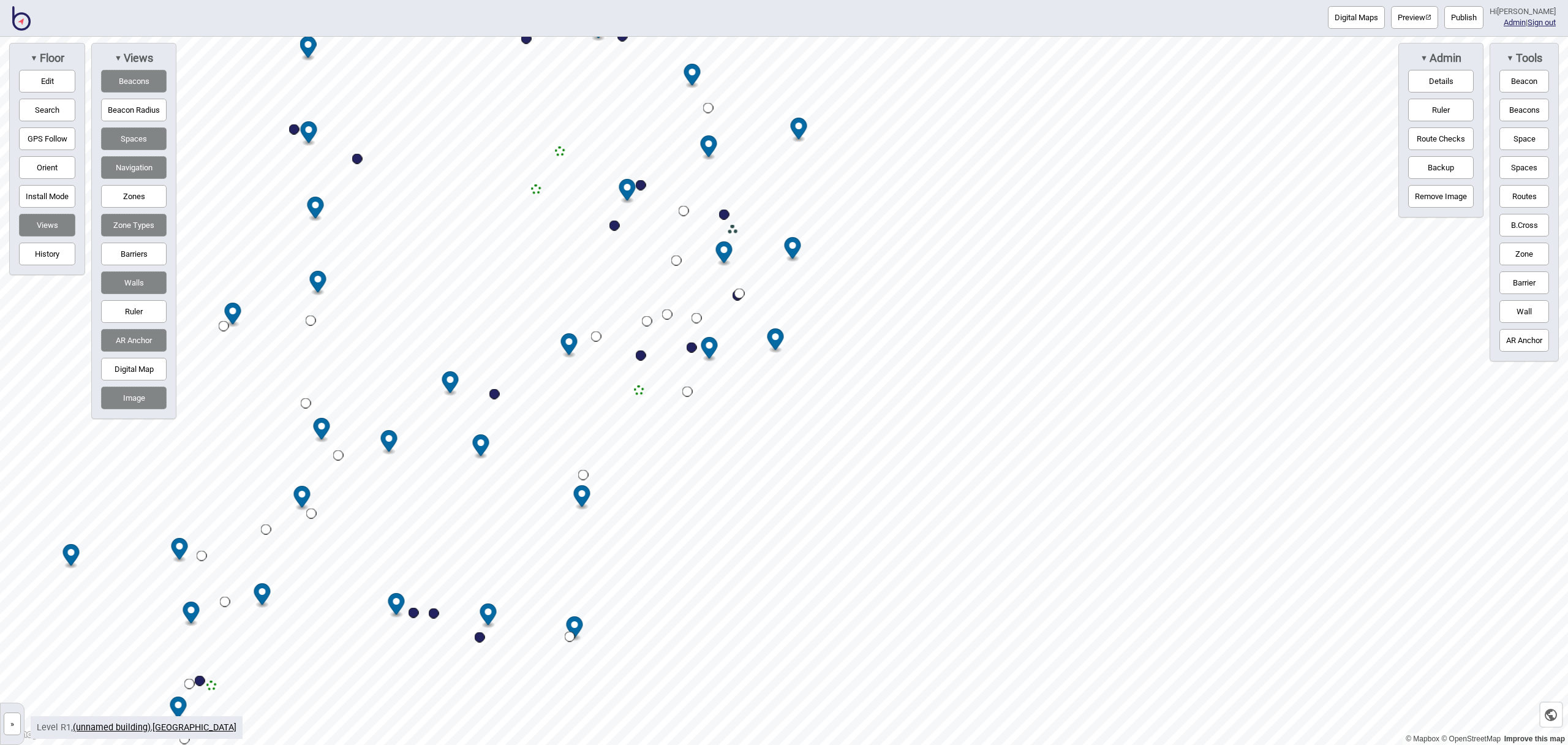
click at [29, 23] on img at bounding box center [21, 19] width 19 height 24
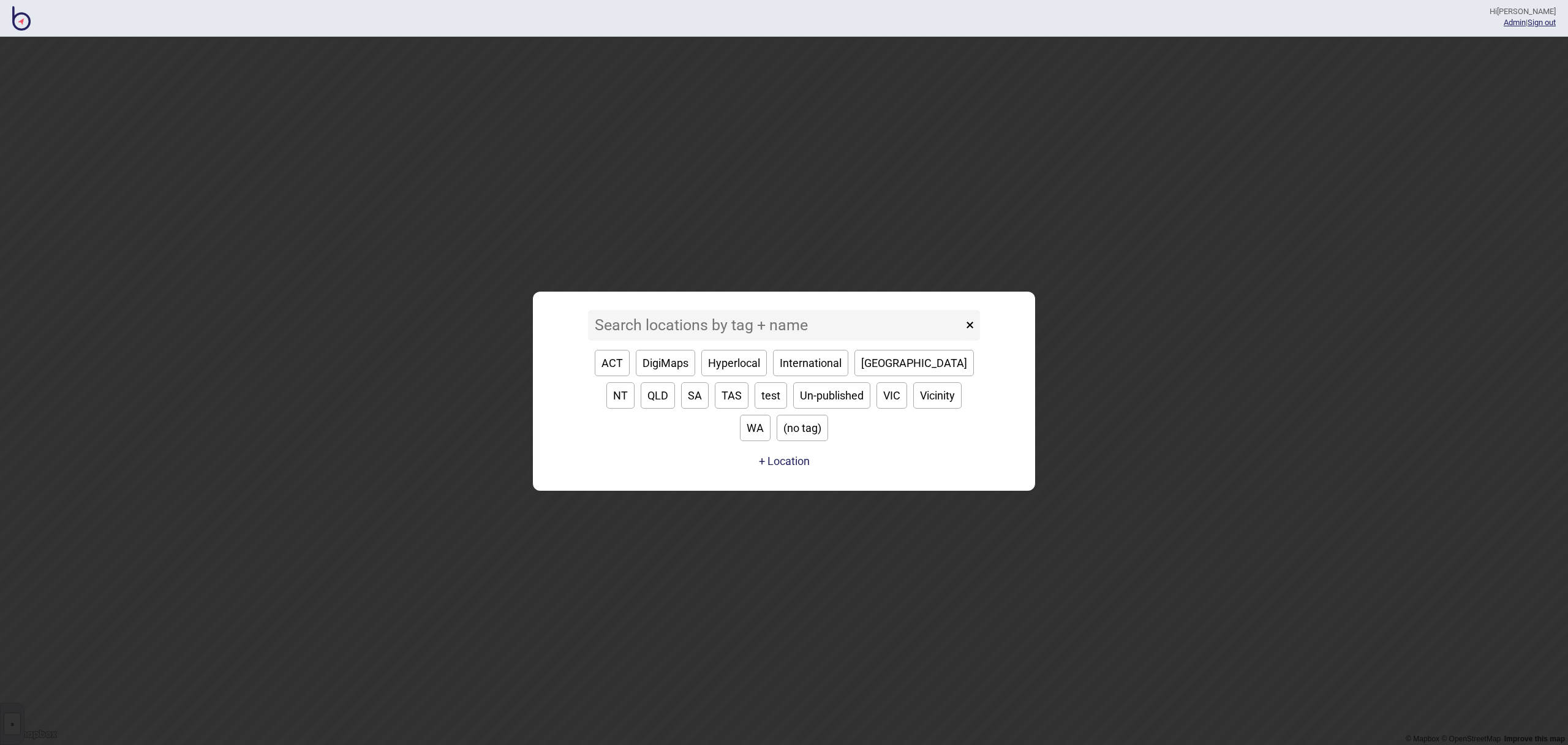
click at [695, 340] on input at bounding box center [775, 325] width 375 height 31
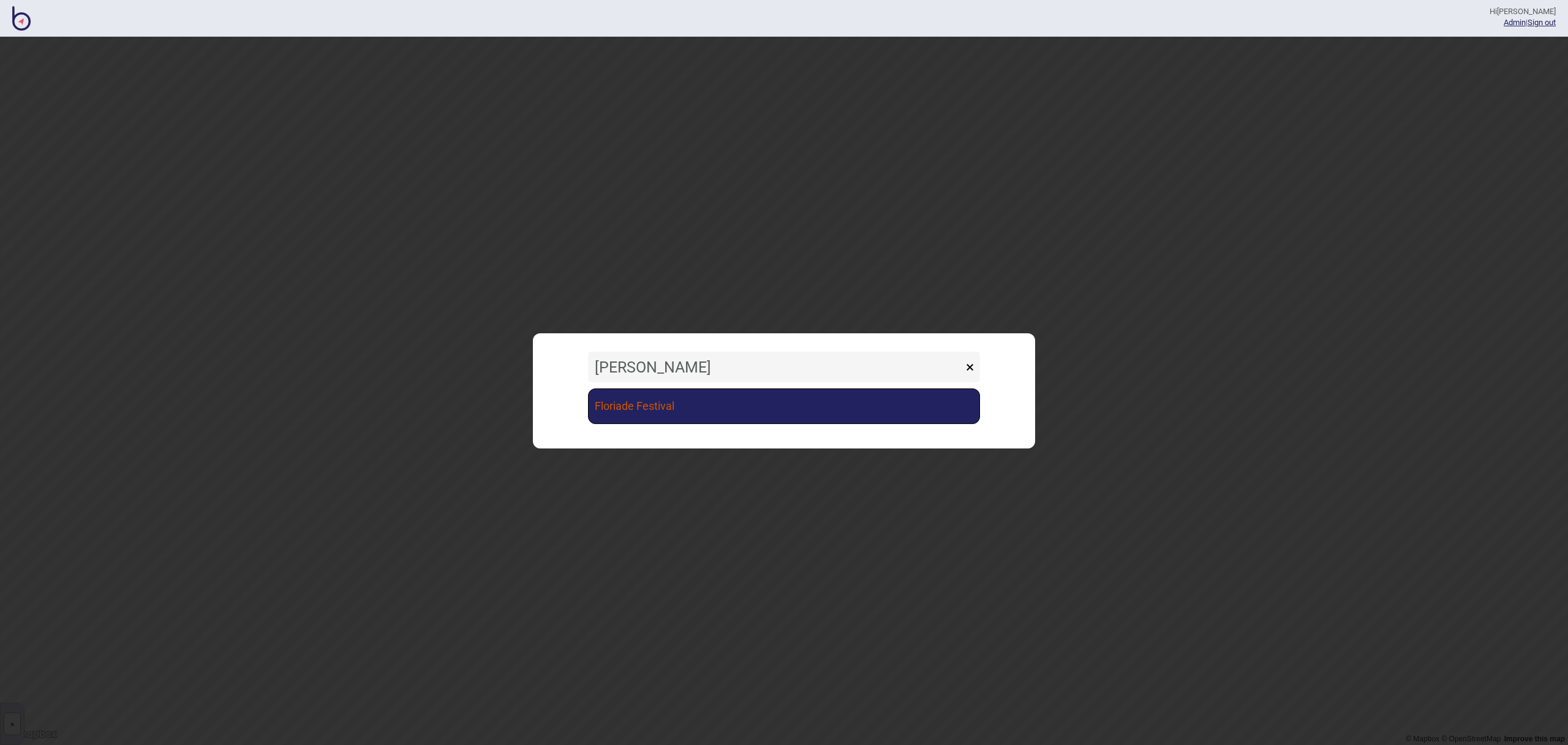
type input "[PERSON_NAME]"
click at [683, 413] on link "Floriade Festival" at bounding box center [784, 406] width 392 height 36
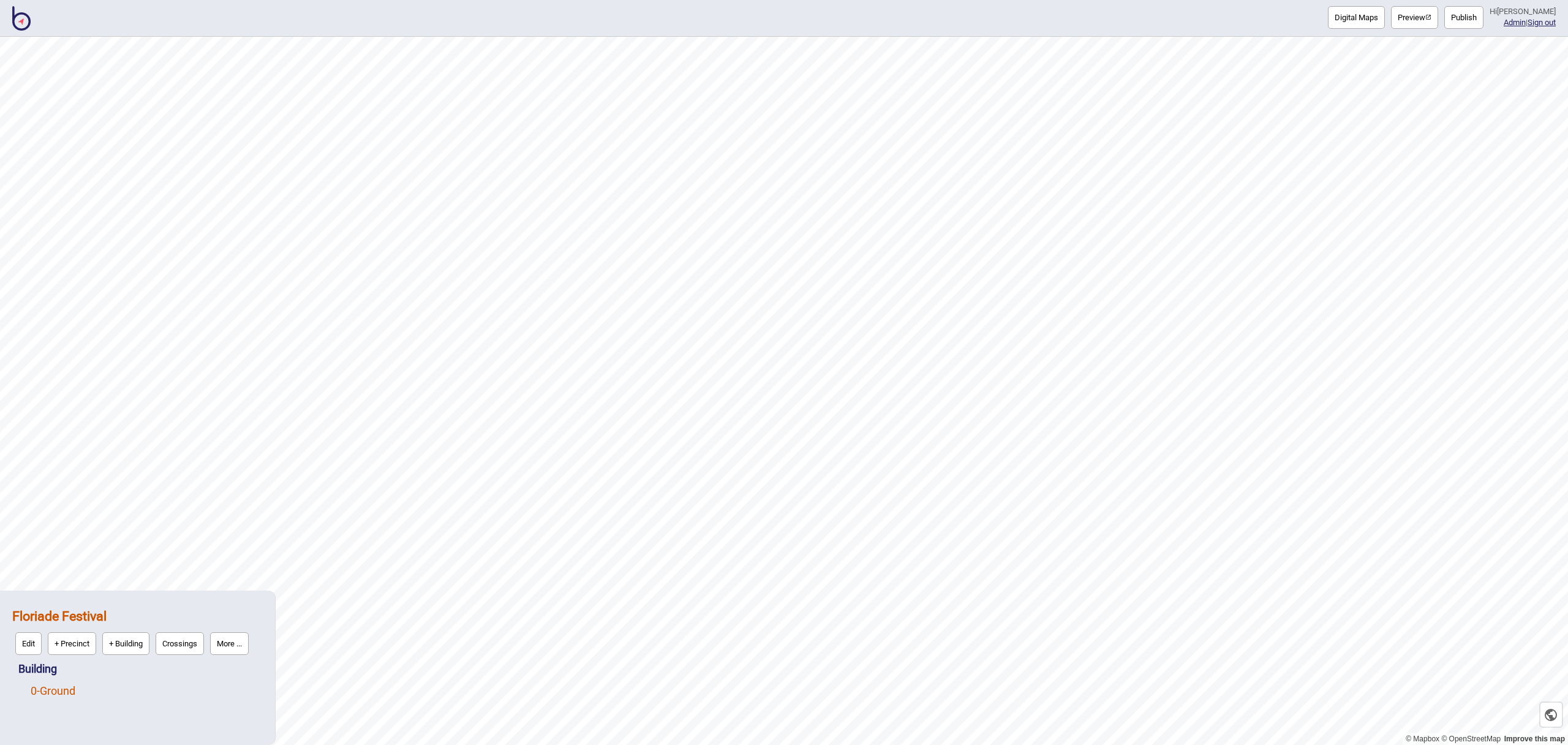
click at [52, 695] on link "0 - Ground" at bounding box center [53, 691] width 45 height 13
click at [45, 691] on button "Edit" at bounding box center [46, 687] width 26 height 23
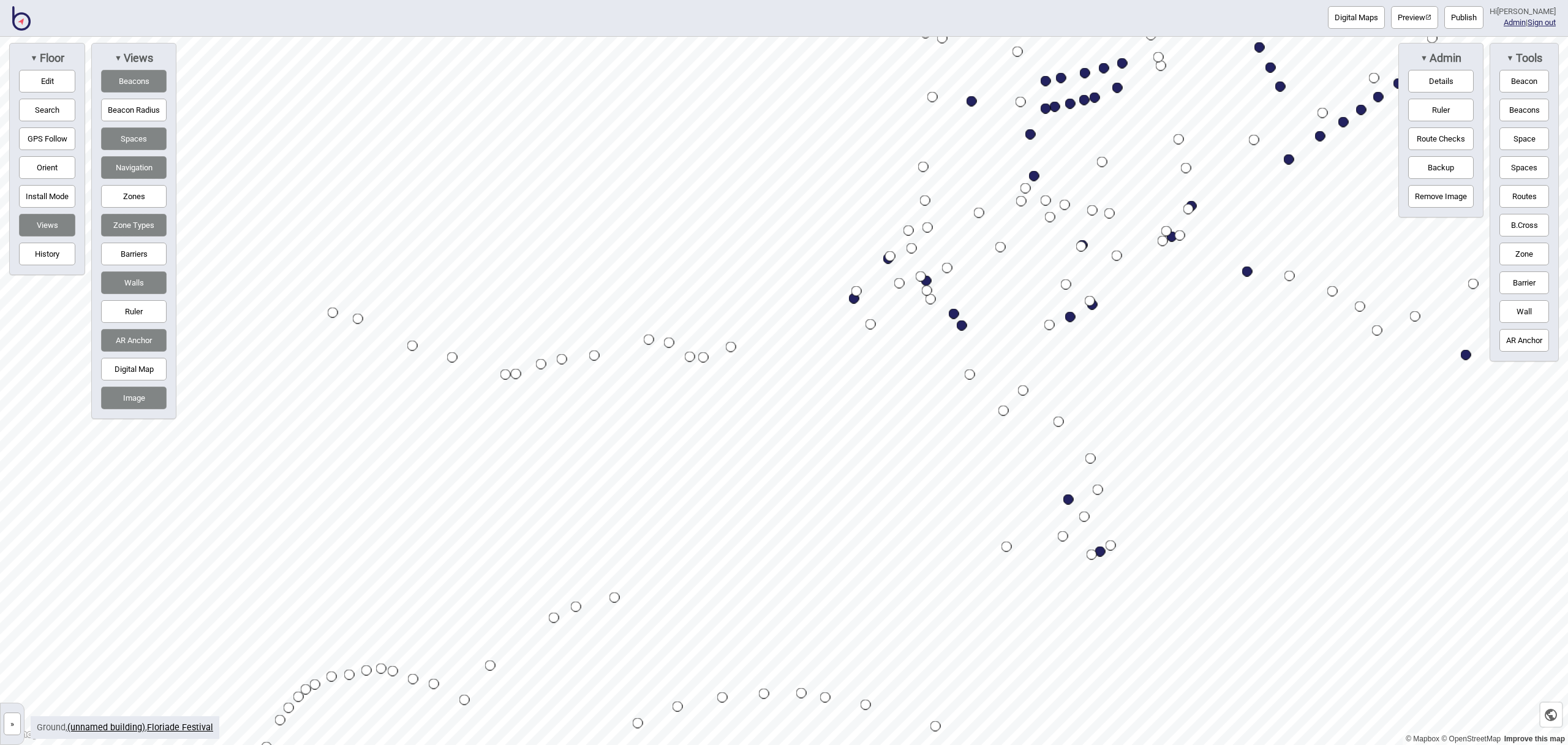
click at [1514, 145] on button "Space" at bounding box center [1523, 139] width 50 height 23
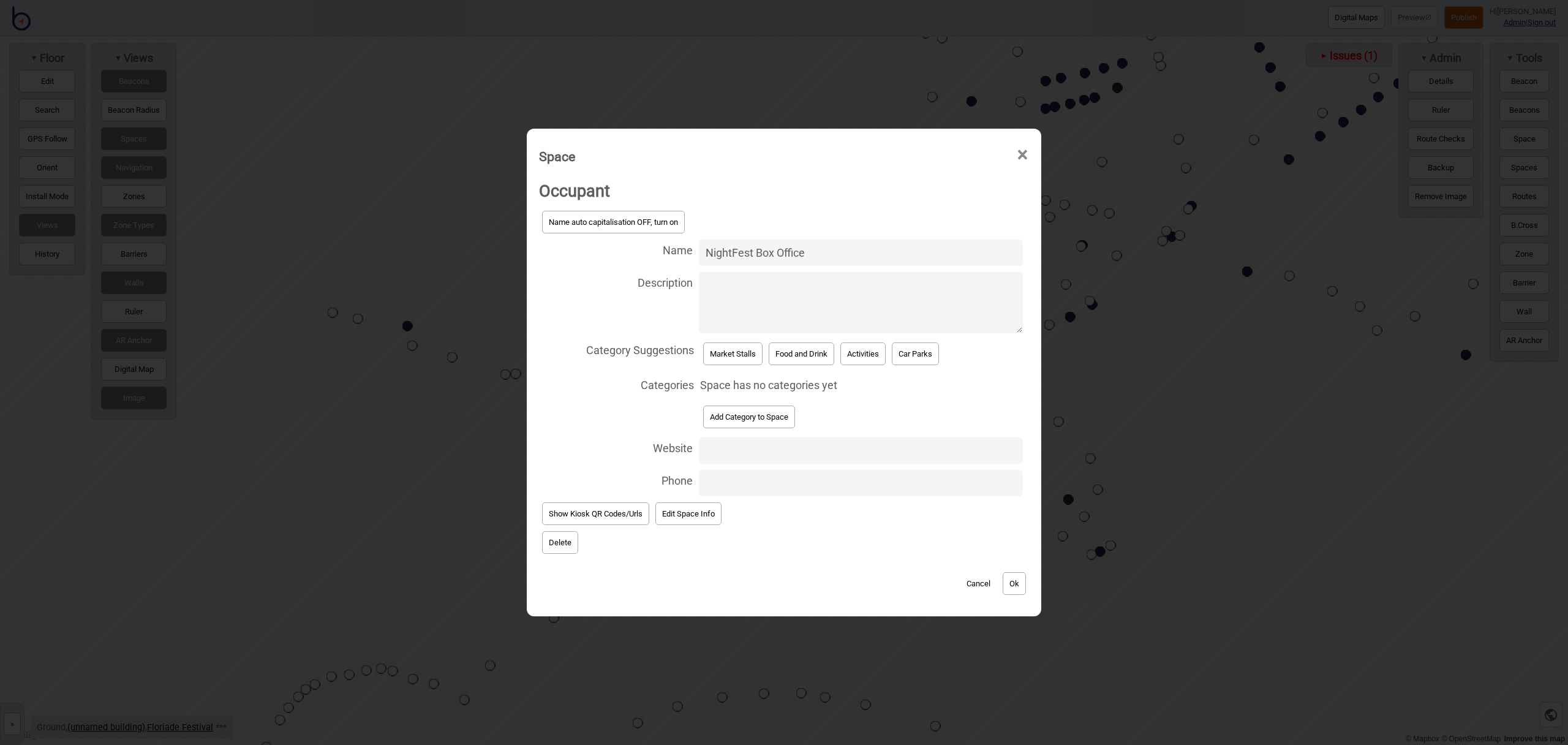
type input "NightFest Box Office"
click at [750, 417] on button "Add Category to Space" at bounding box center [748, 417] width 92 height 23
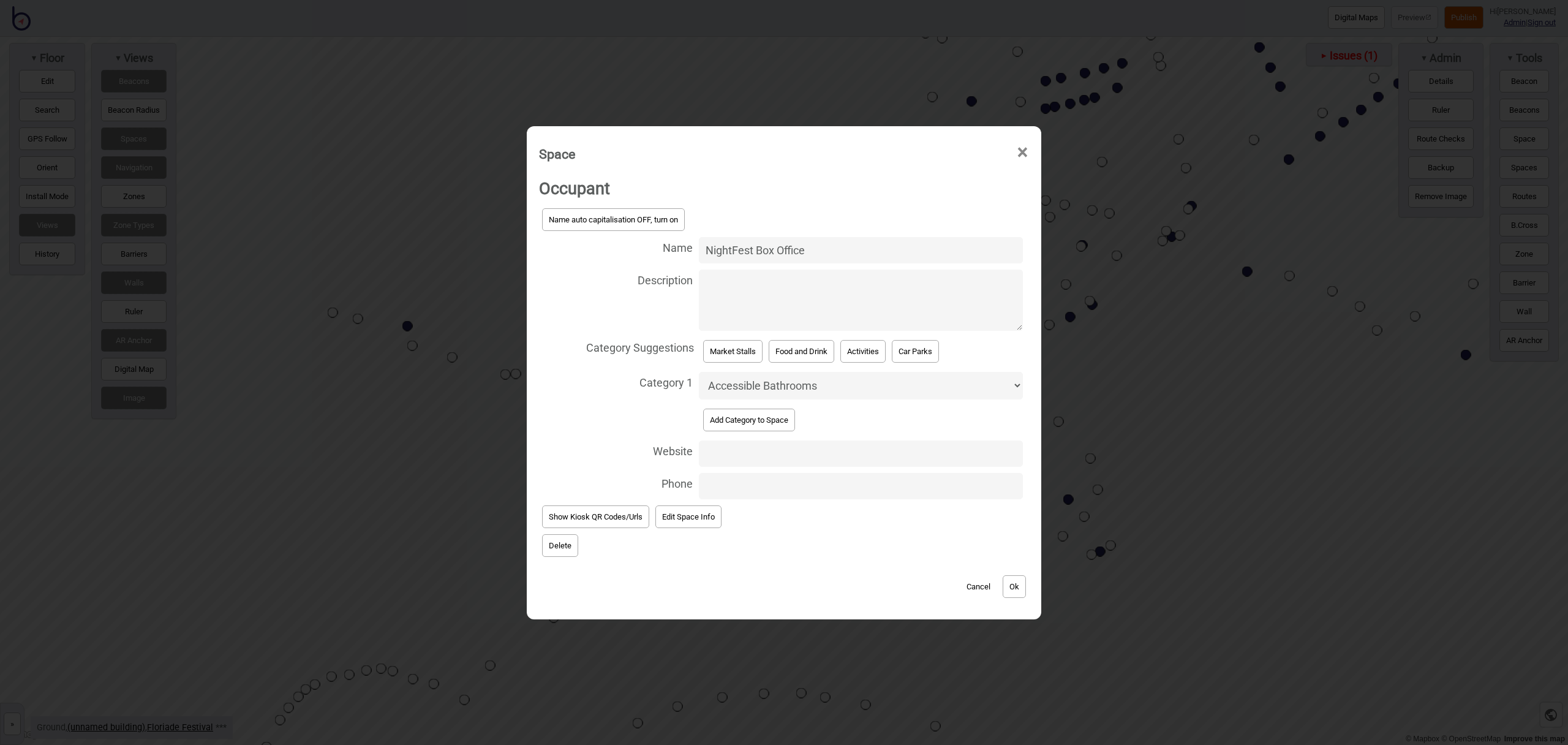
click at [757, 392] on select "Accessible Bathrooms Activities Bathrooms Bike Areas Car Parks Change Rooms Cit…" at bounding box center [860, 386] width 324 height 28
select select "Ticketing"
click at [699, 372] on select "Accessible Bathrooms Activities Bathrooms Bike Areas Car Parks Change Rooms Cit…" at bounding box center [860, 386] width 324 height 28
click at [1009, 590] on button "Ok" at bounding box center [1014, 587] width 24 height 23
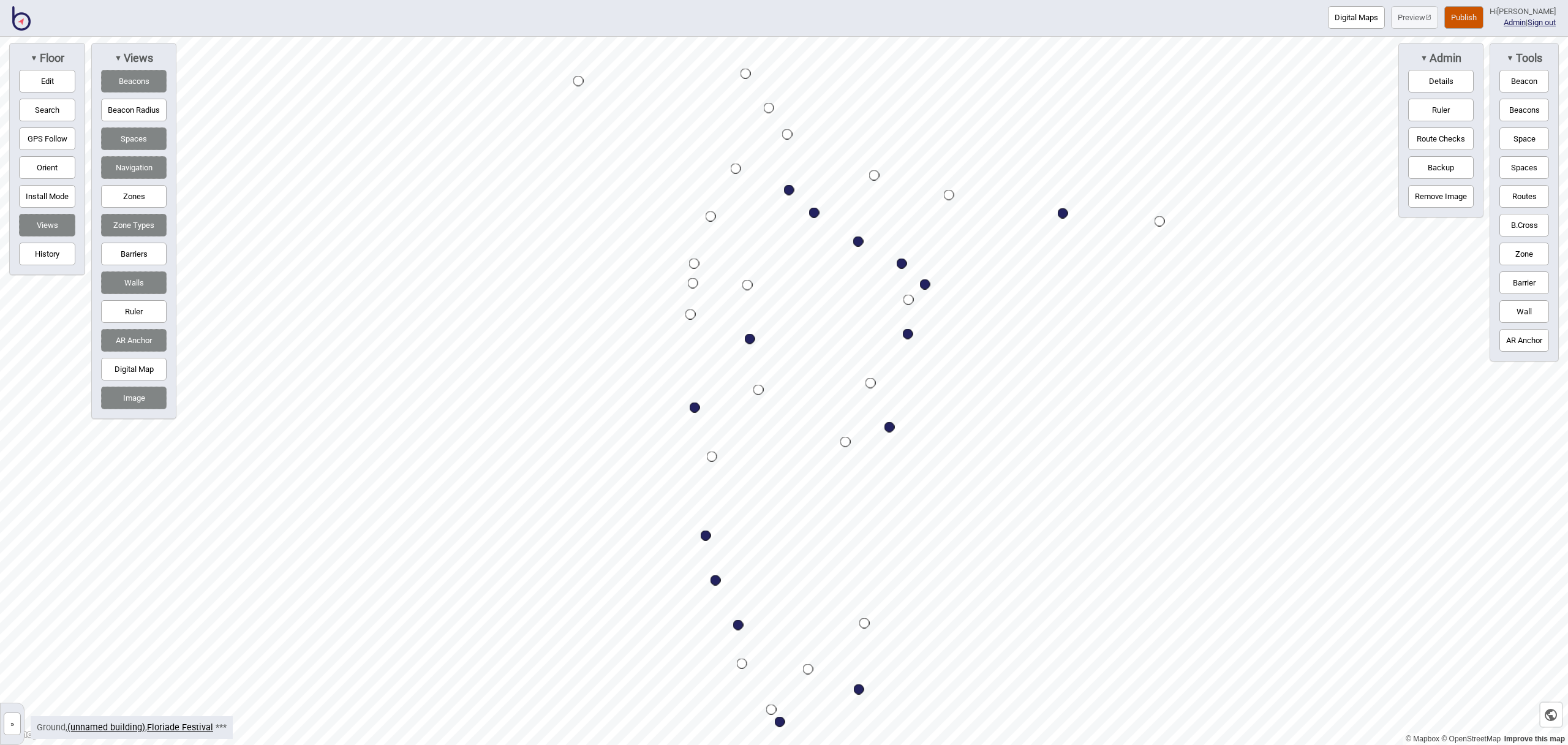
click at [1476, 21] on button "Publish" at bounding box center [1464, 18] width 39 height 23
click at [1484, 18] on button "Publish" at bounding box center [1464, 18] width 39 height 23
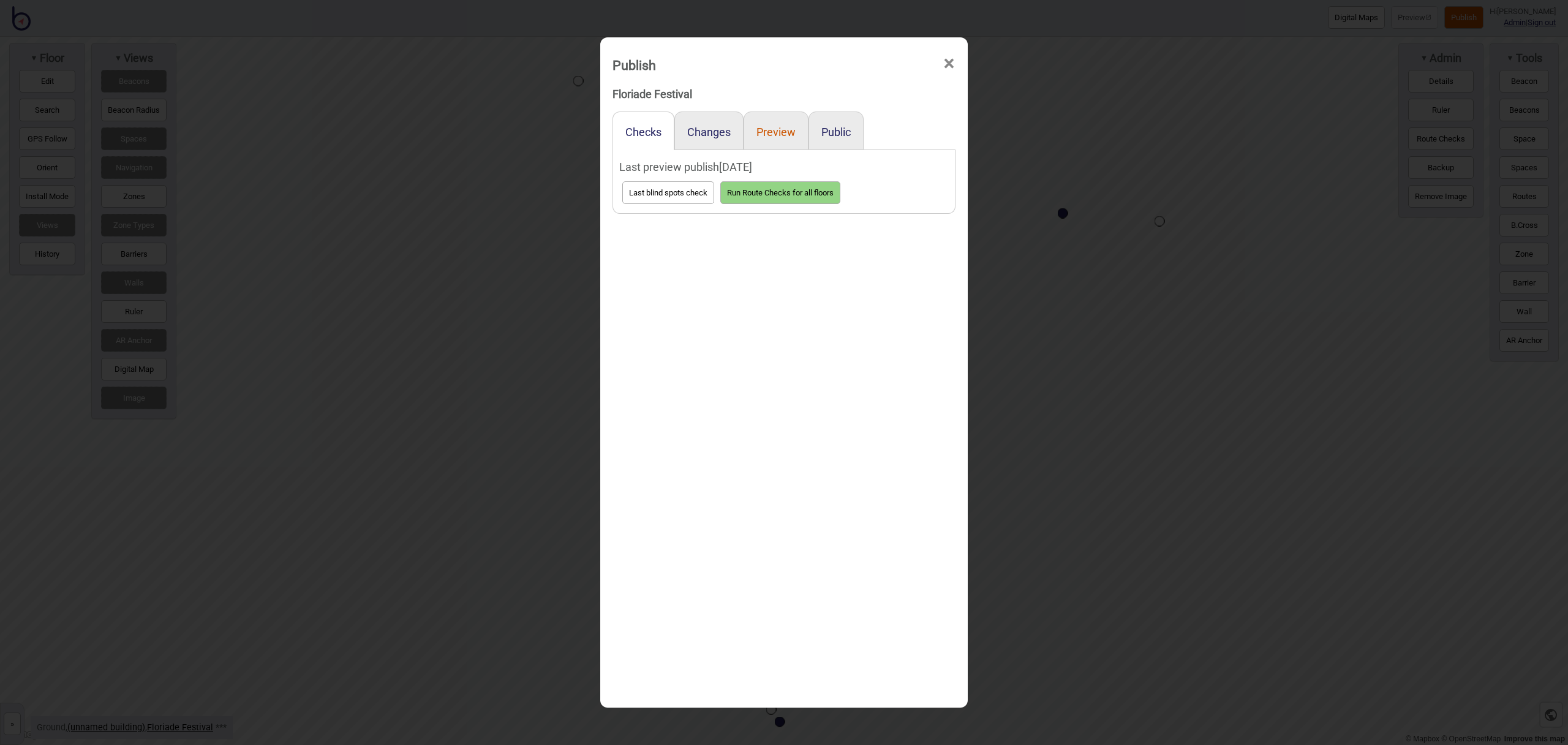
click at [781, 131] on button "Preview" at bounding box center [776, 132] width 39 height 13
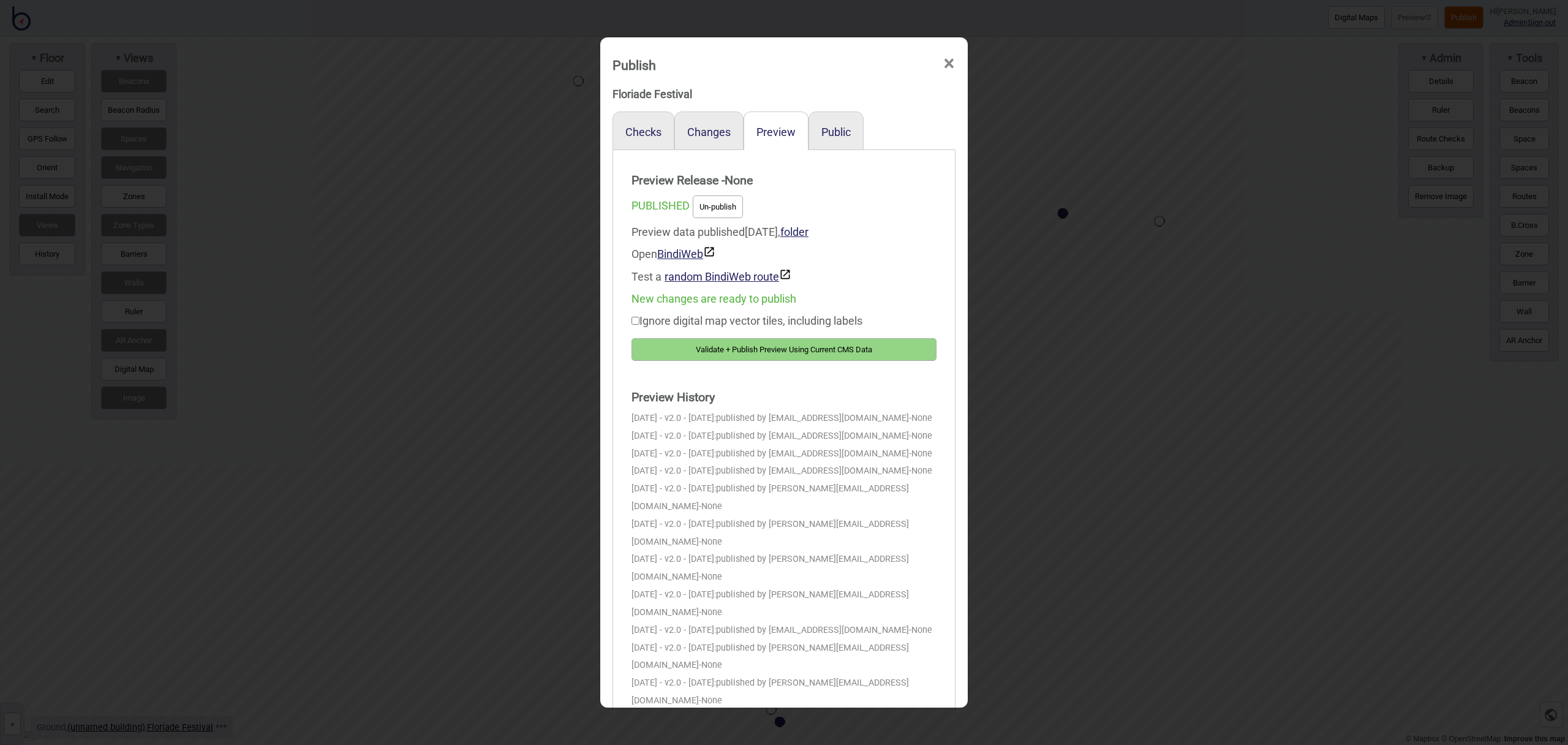
click at [873, 341] on button "Validate + Publish Preview Using Current CMS Data" at bounding box center [783, 349] width 305 height 23
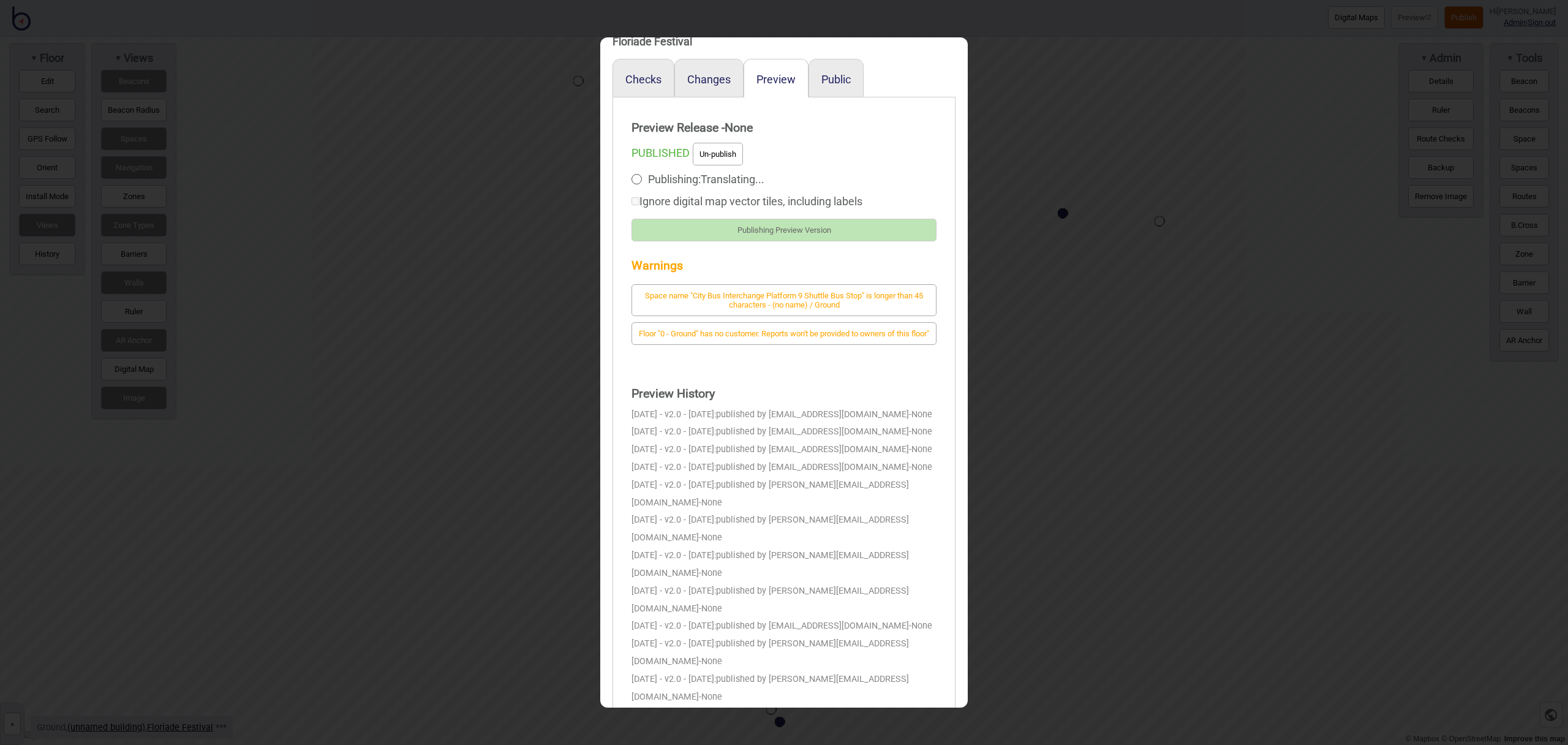
scroll to position [19, 0]
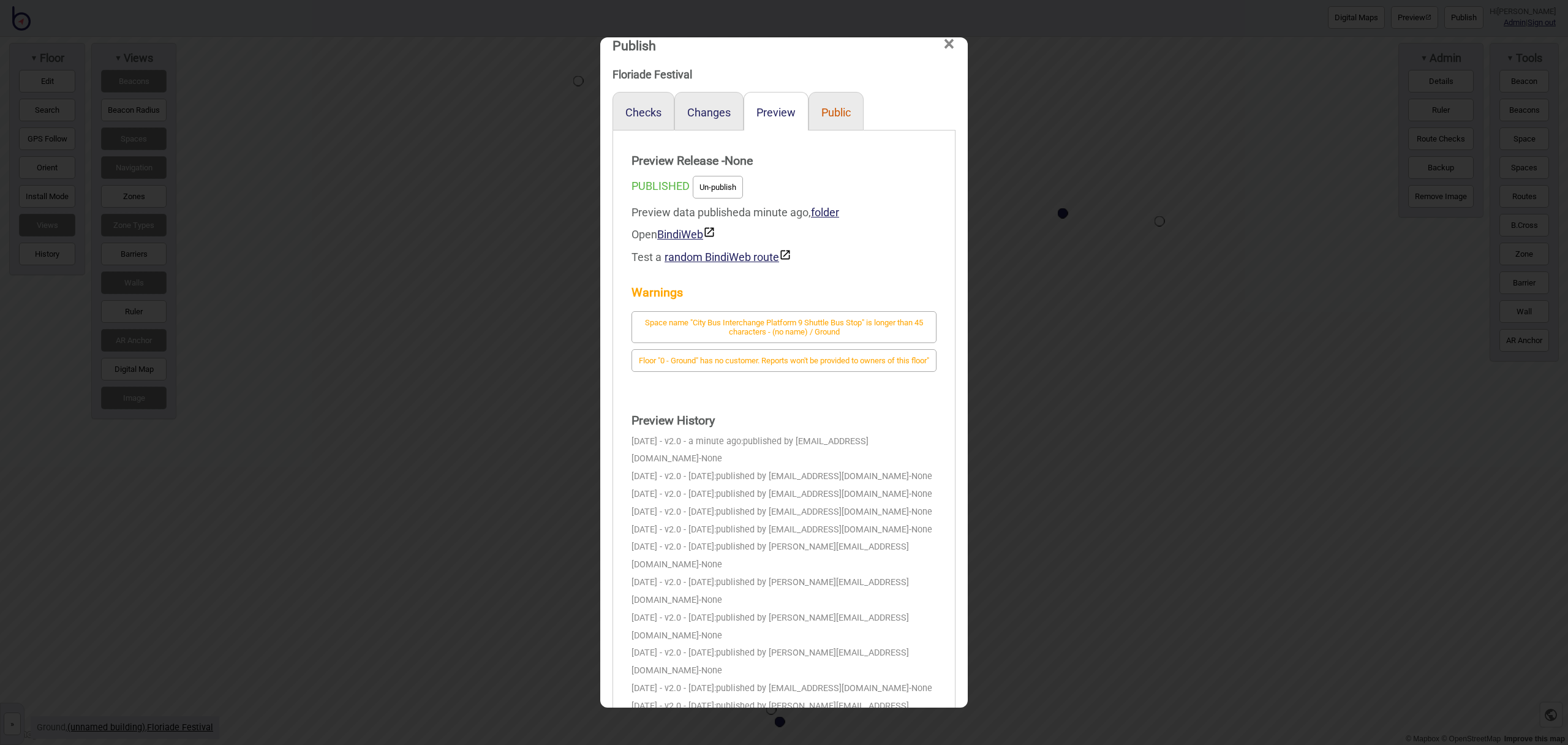
click at [827, 112] on button "Public" at bounding box center [836, 112] width 29 height 13
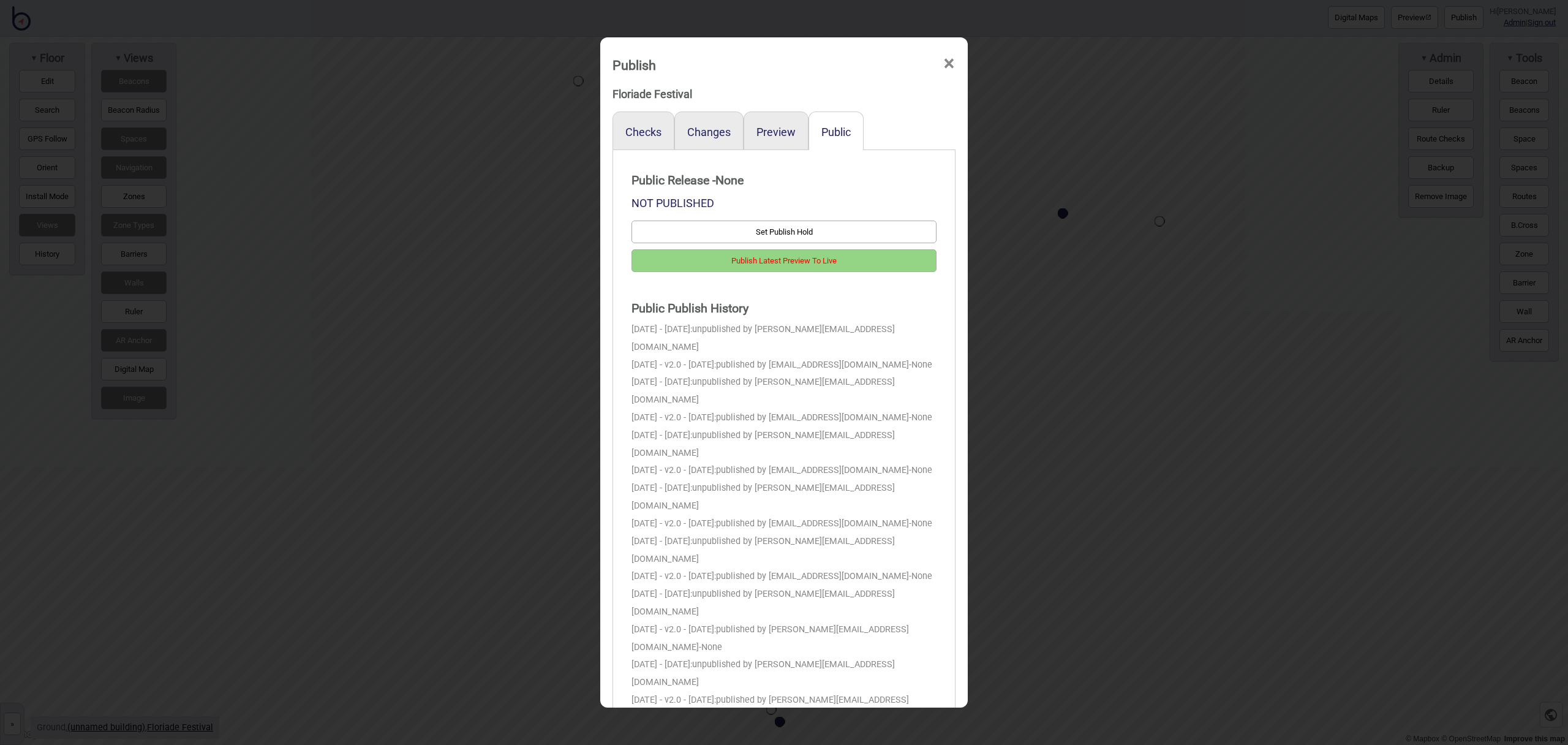
click at [795, 262] on button "Publish Latest Preview To Live" at bounding box center [783, 261] width 305 height 23
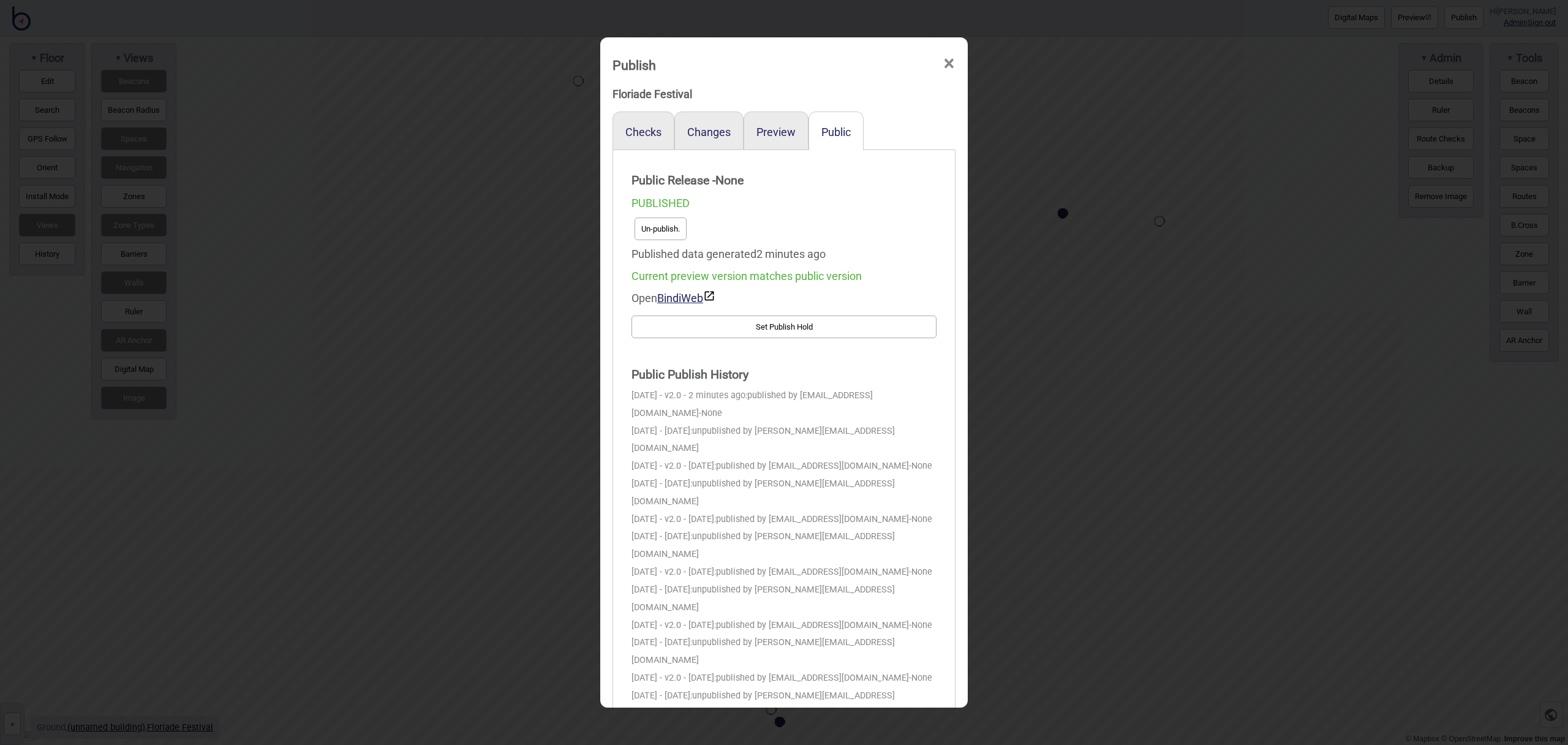
scroll to position [1, 0]
click at [666, 231] on button "Un-publish." at bounding box center [661, 228] width 52 height 23
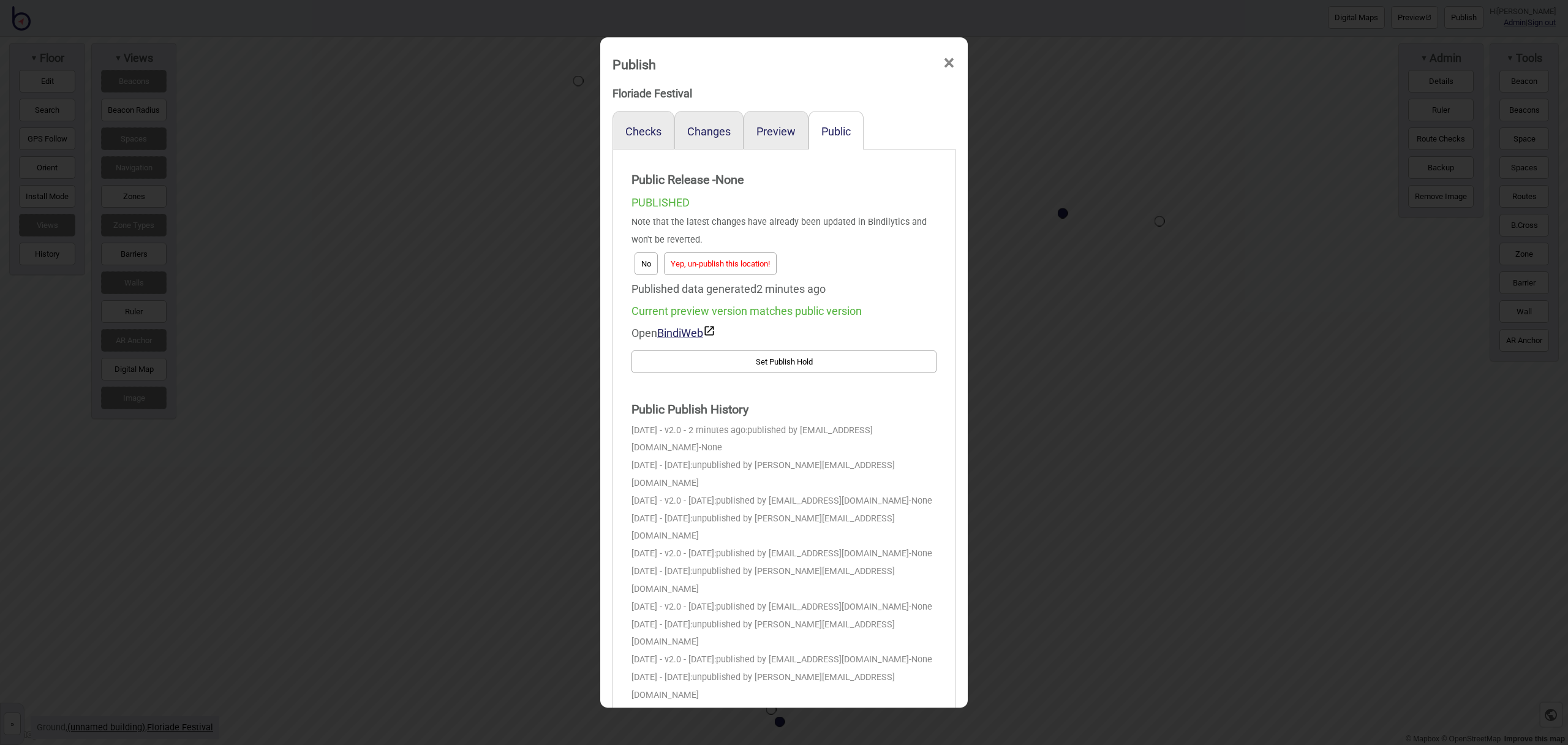
click at [728, 266] on button "Yep, un-publish this location!" at bounding box center [720, 264] width 113 height 23
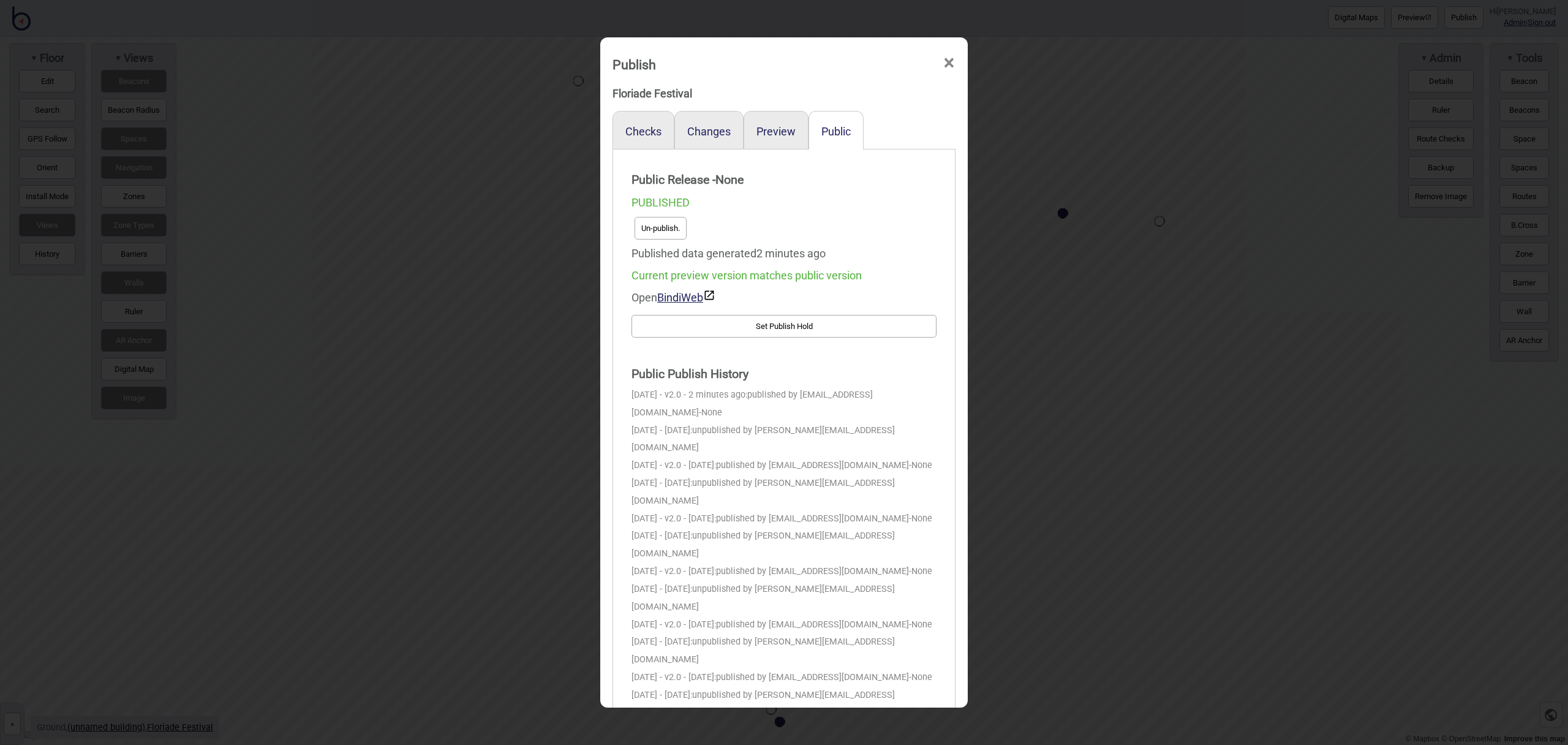
scroll to position [0, 0]
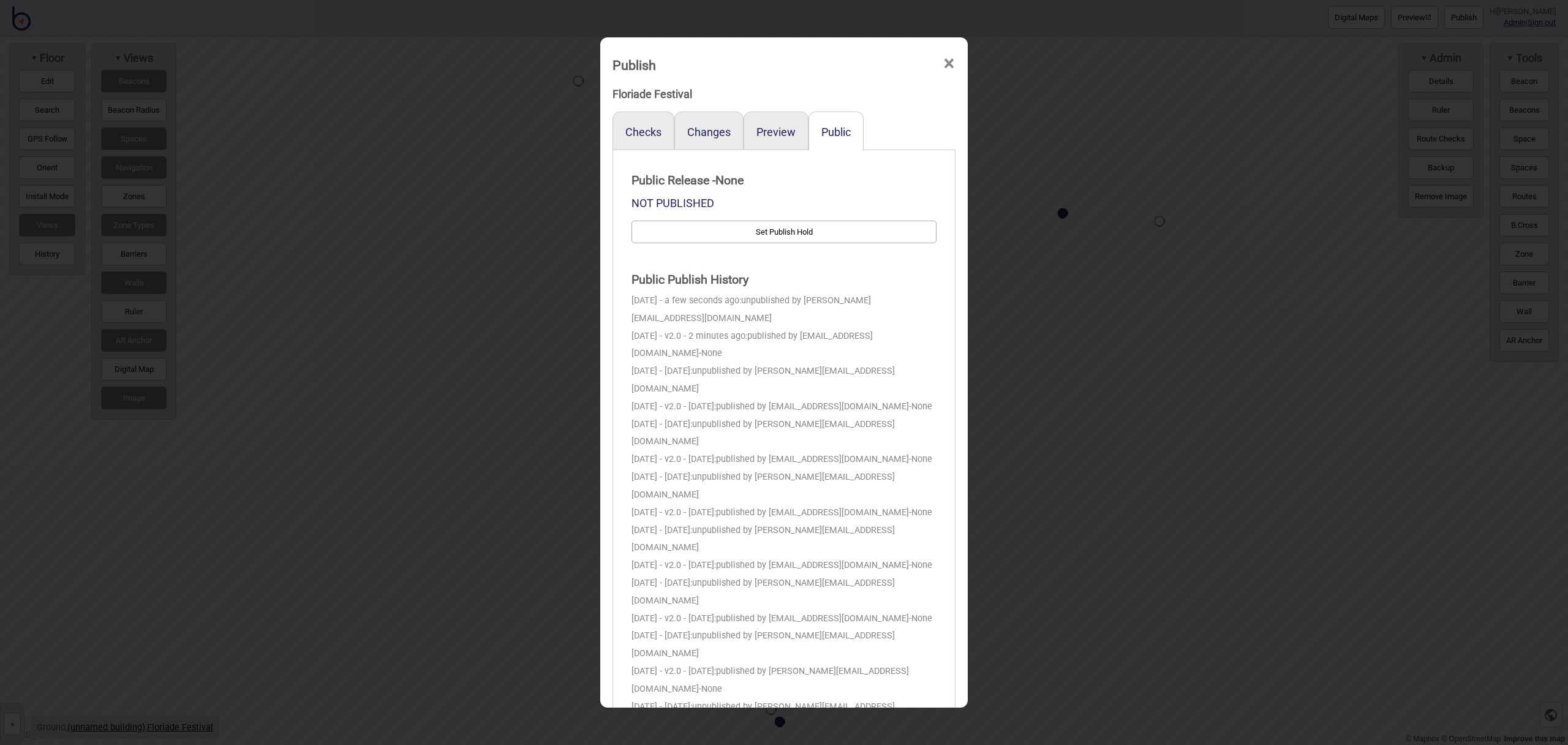
click at [952, 66] on span "×" at bounding box center [949, 64] width 13 height 41
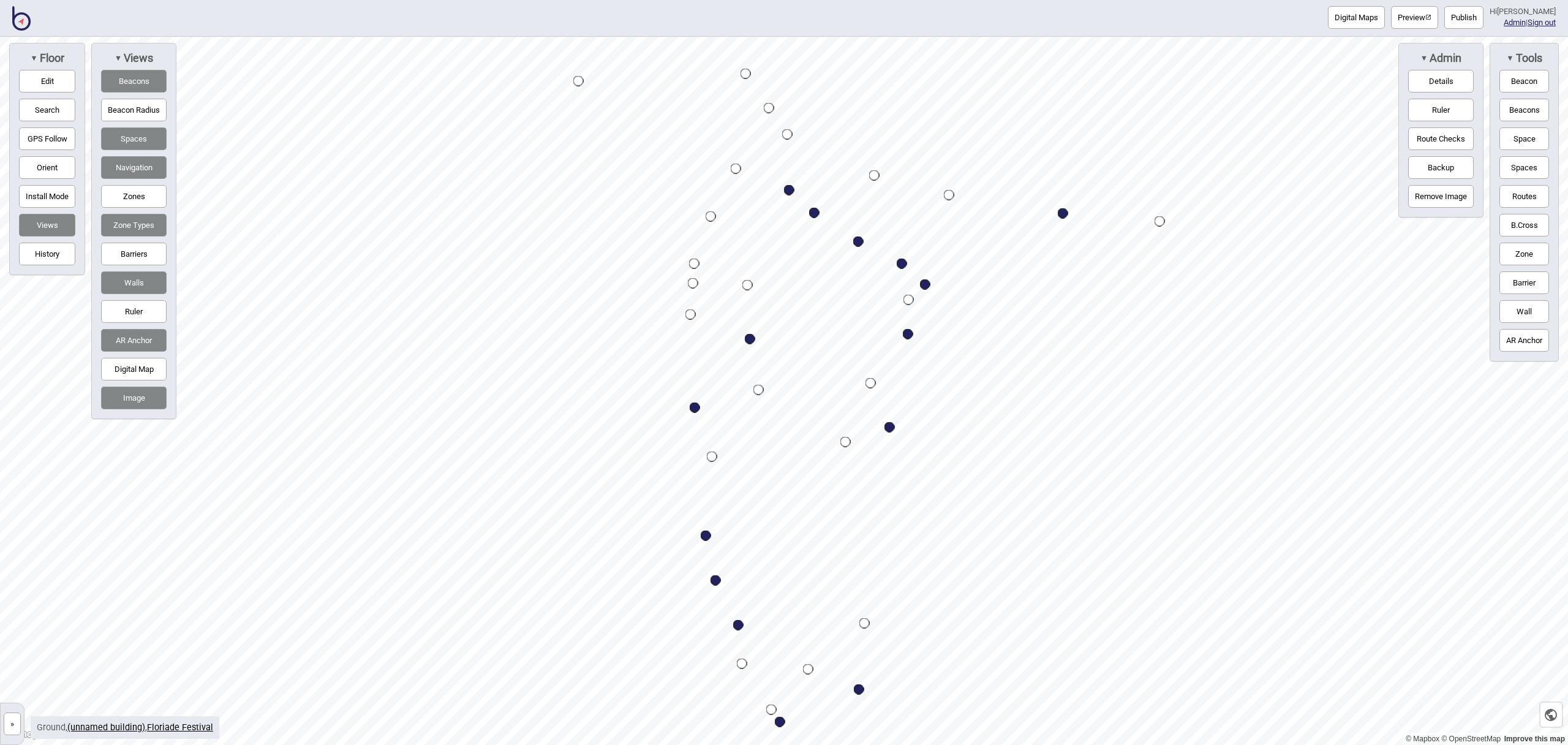
click at [26, 28] on img at bounding box center [21, 19] width 19 height 24
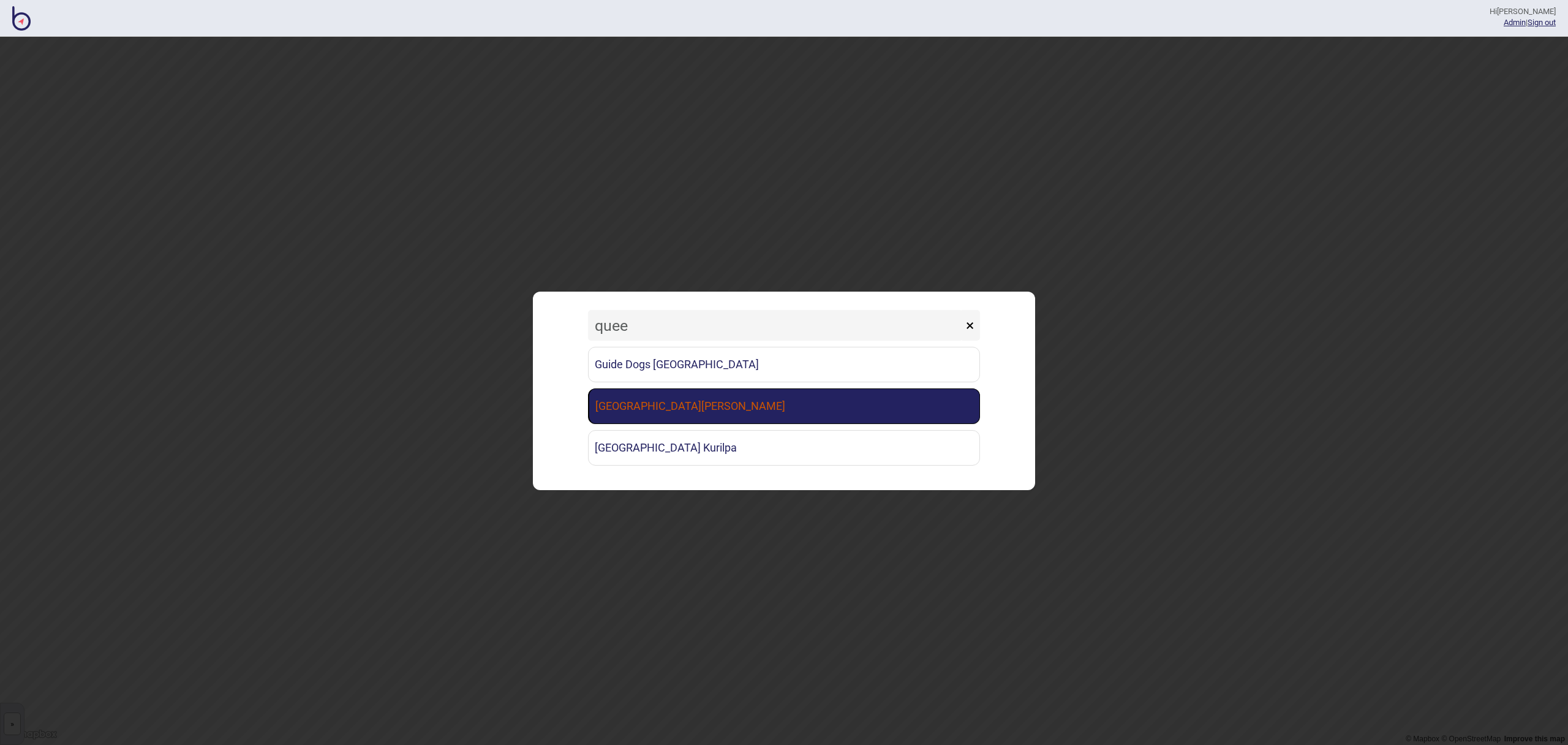
type input "quee"
click at [596, 405] on link "[GEOGRAPHIC_DATA][PERSON_NAME]" at bounding box center [784, 406] width 392 height 36
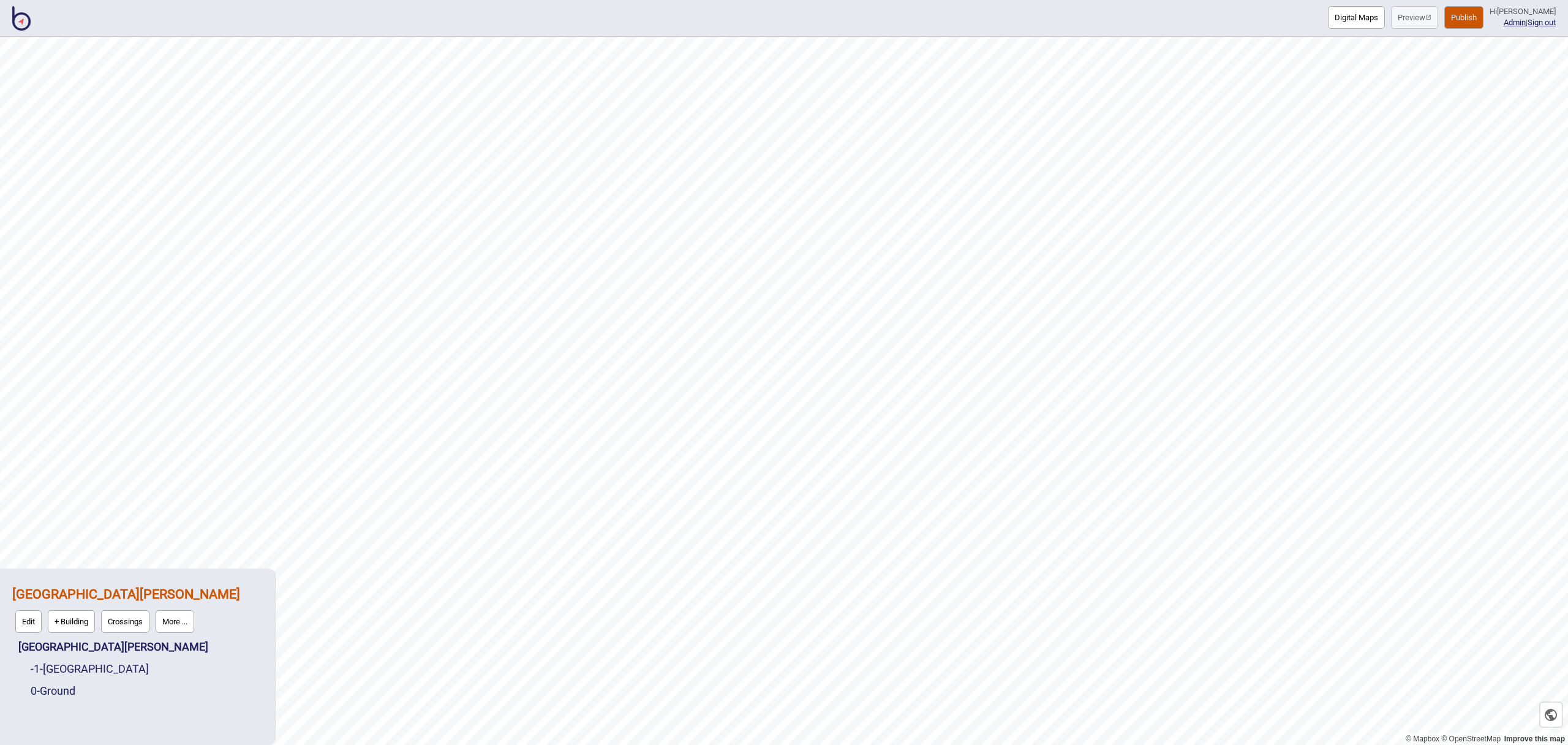
click at [181, 624] on button "More ..." at bounding box center [174, 622] width 38 height 23
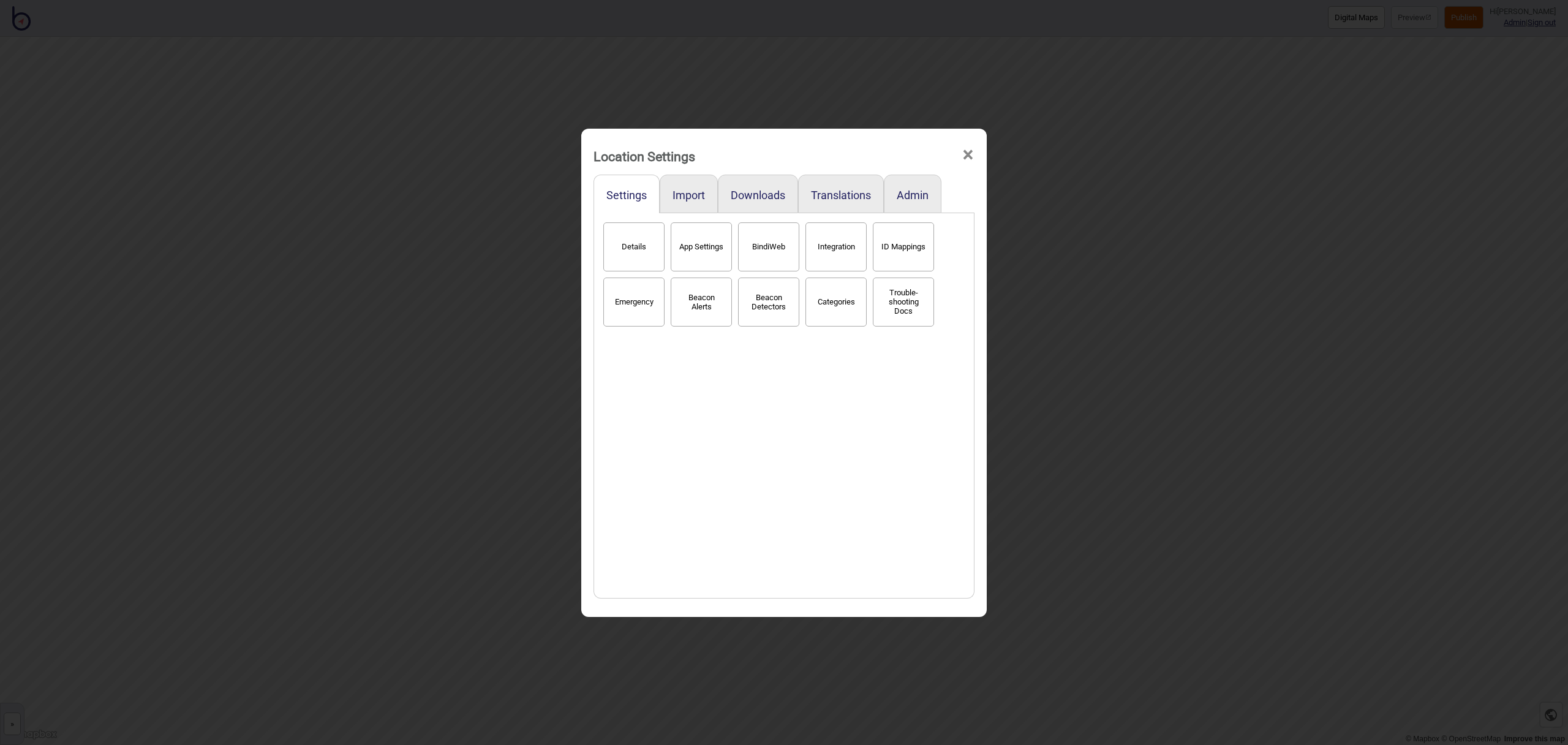
click at [782, 250] on button "BindiWeb" at bounding box center [768, 247] width 61 height 49
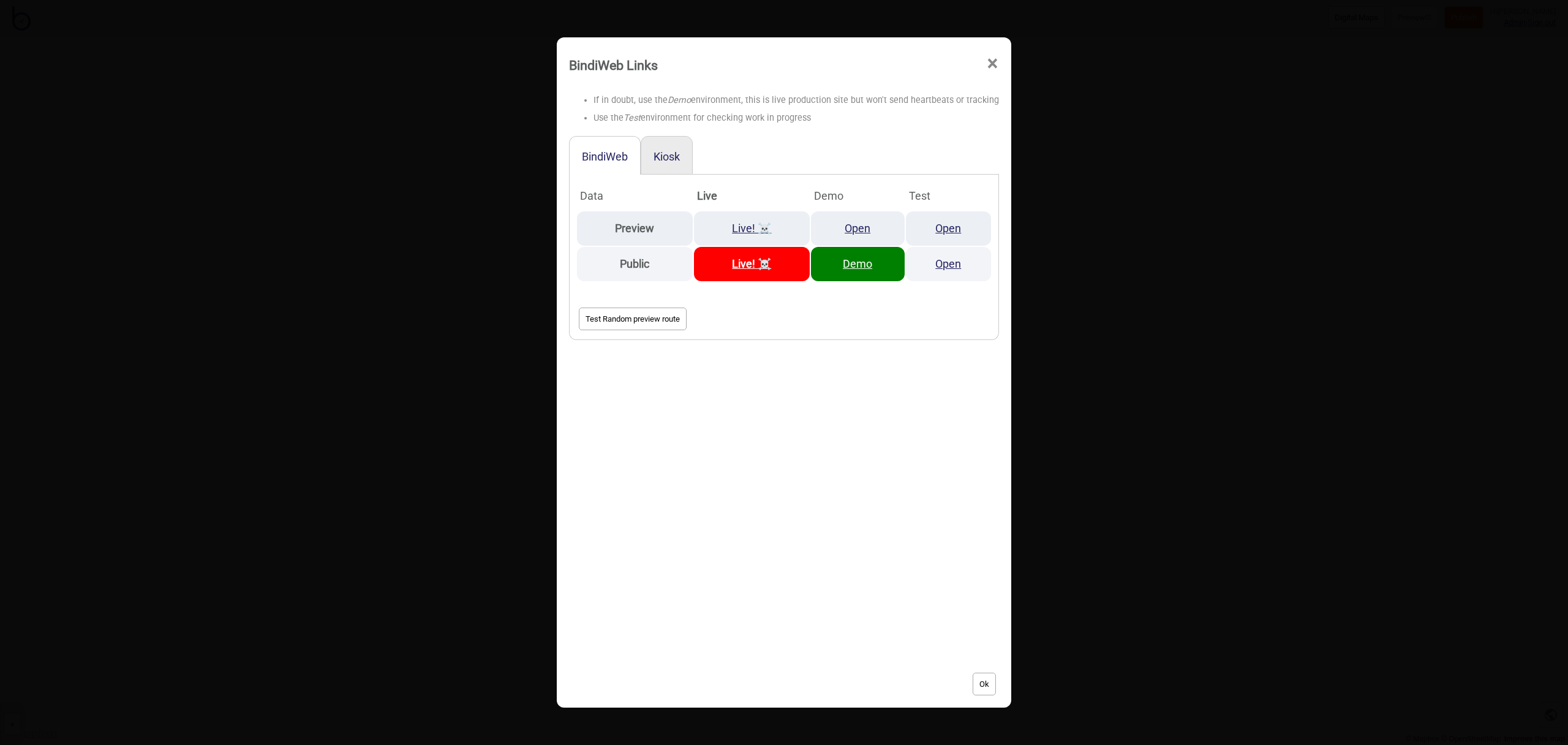
click at [669, 158] on button "Kiosk" at bounding box center [666, 157] width 26 height 13
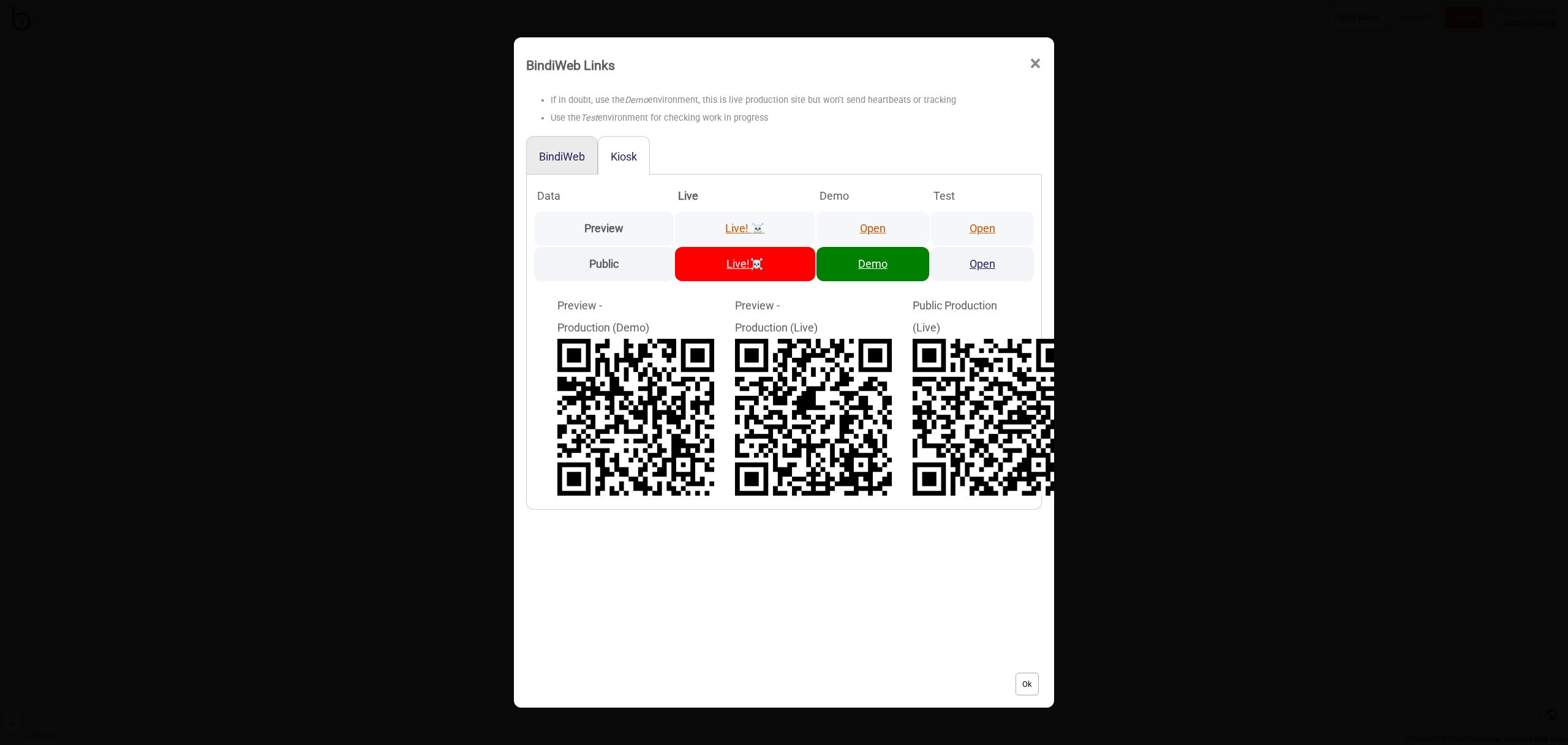
click at [877, 226] on link "Open" at bounding box center [873, 228] width 26 height 13
click at [551, 154] on button "BindiWeb" at bounding box center [561, 157] width 46 height 13
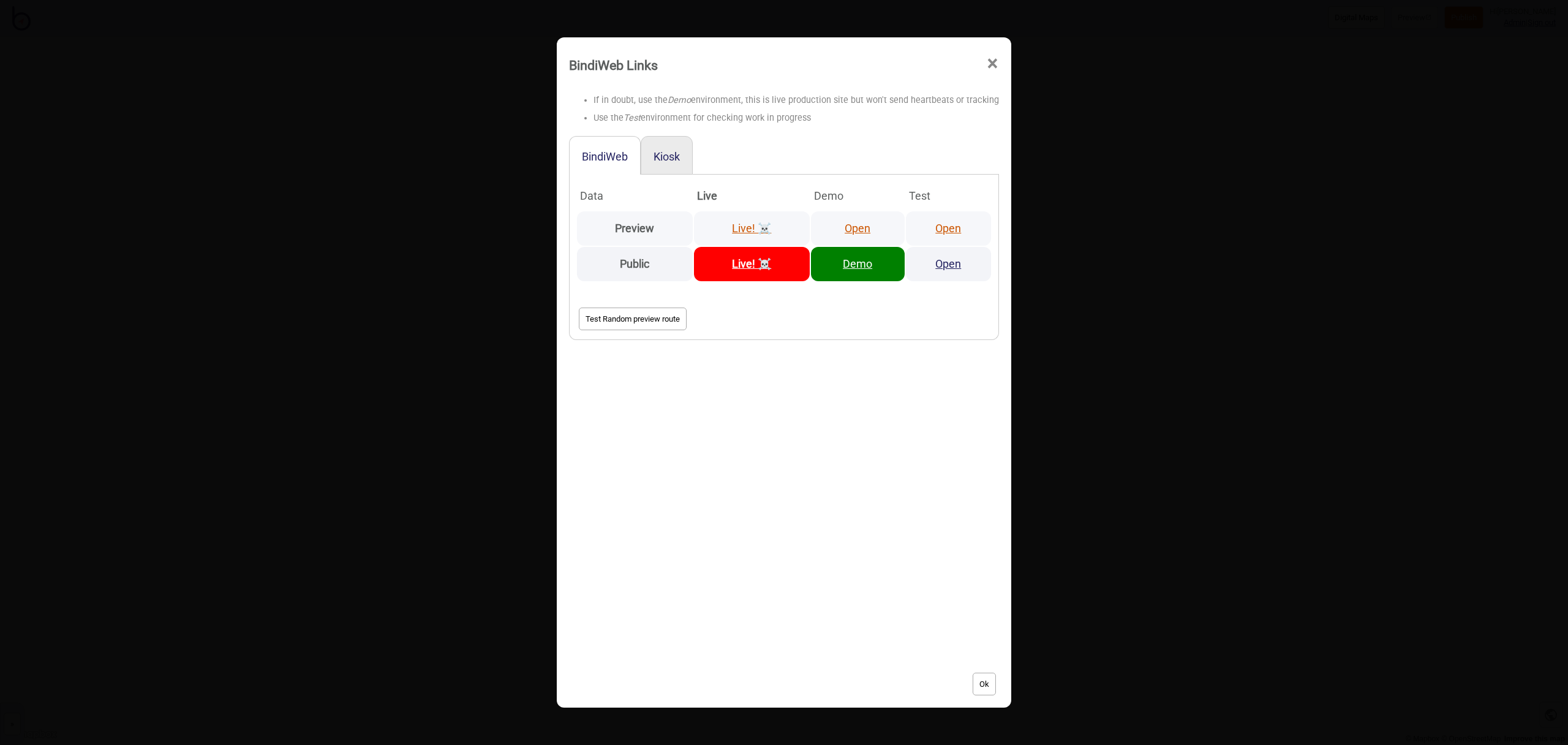
click at [859, 230] on link "Open" at bounding box center [858, 228] width 26 height 13
click at [991, 63] on span "×" at bounding box center [993, 64] width 13 height 41
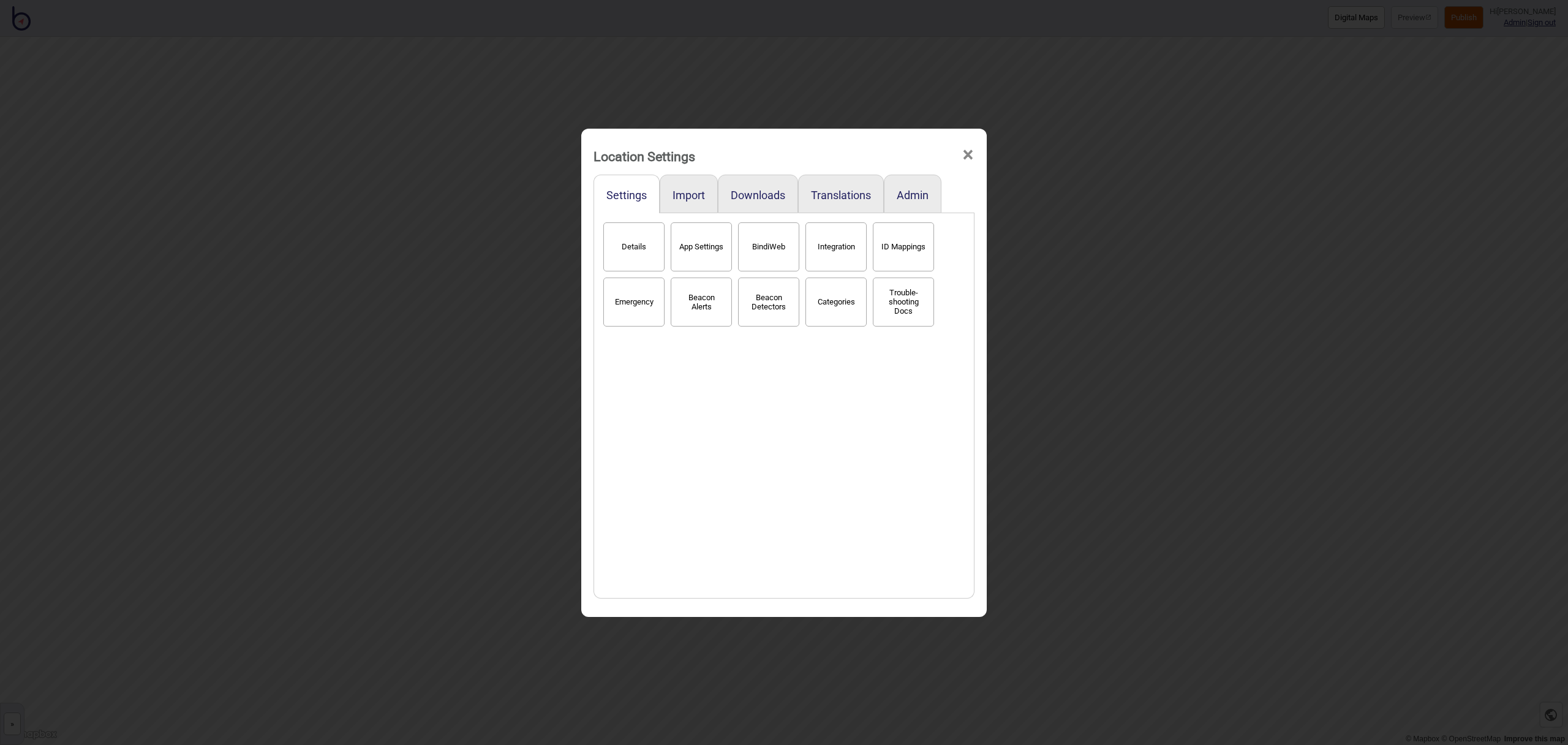
click at [972, 156] on span "×" at bounding box center [968, 155] width 13 height 41
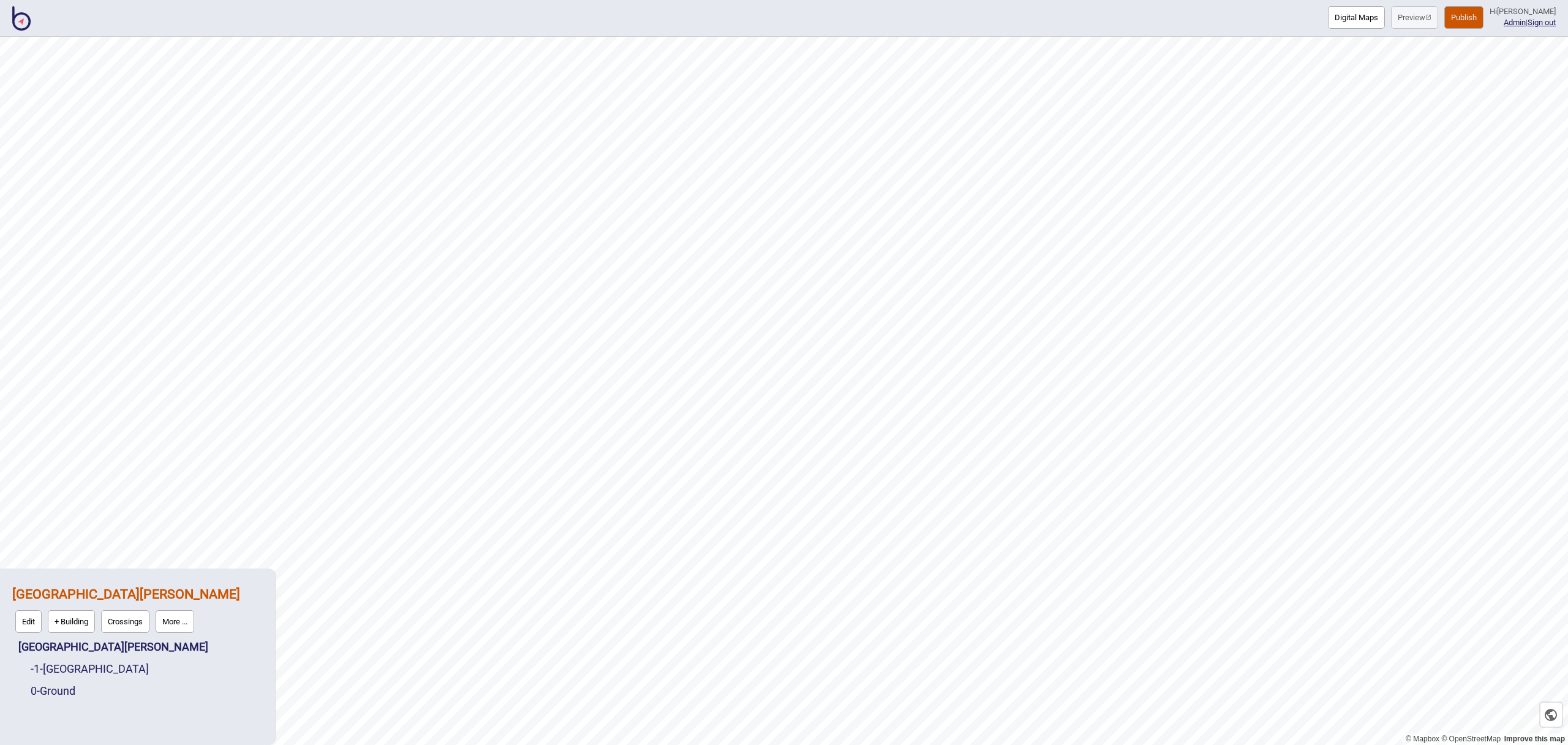
click at [27, 21] on img at bounding box center [21, 19] width 19 height 24
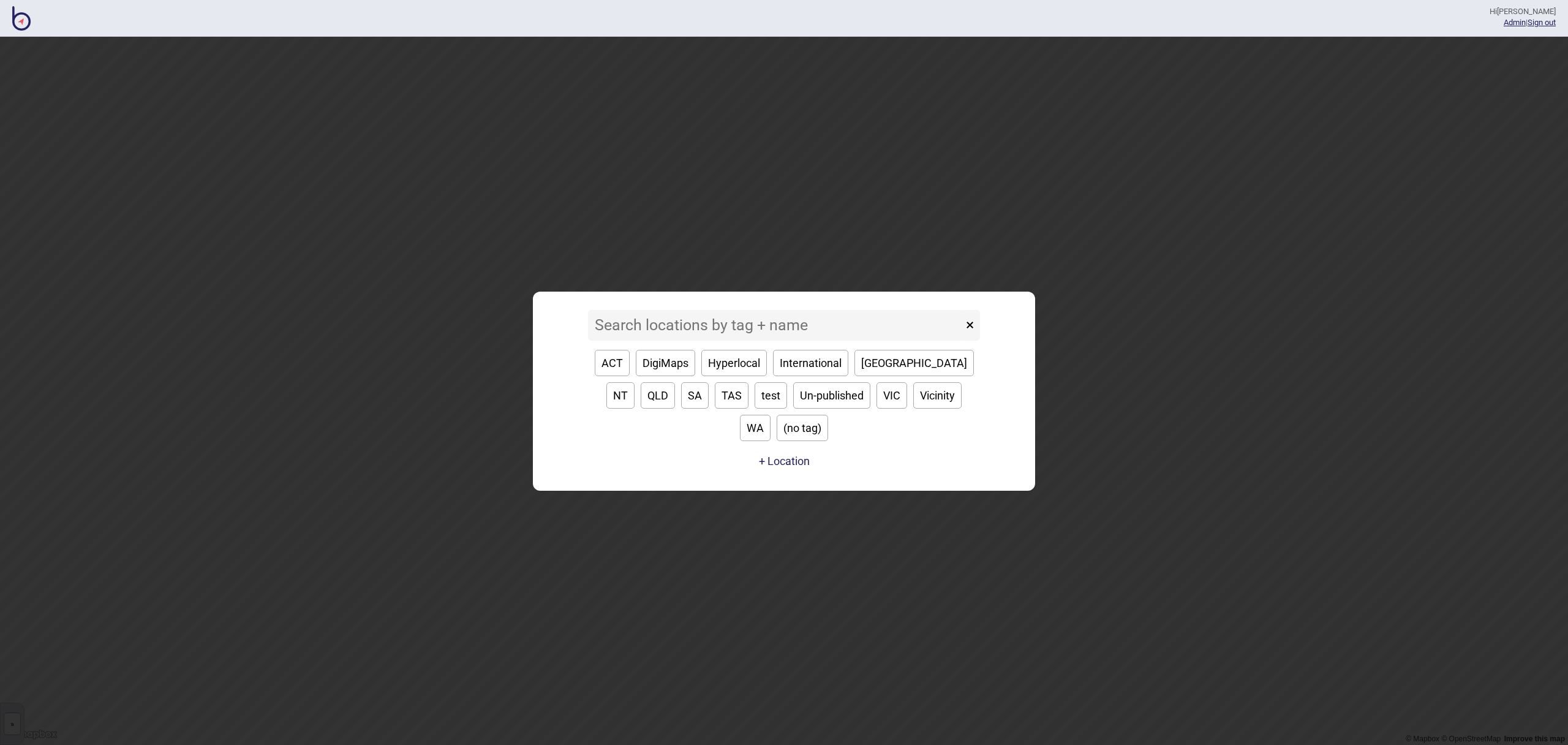
click at [780, 340] on input at bounding box center [775, 325] width 375 height 31
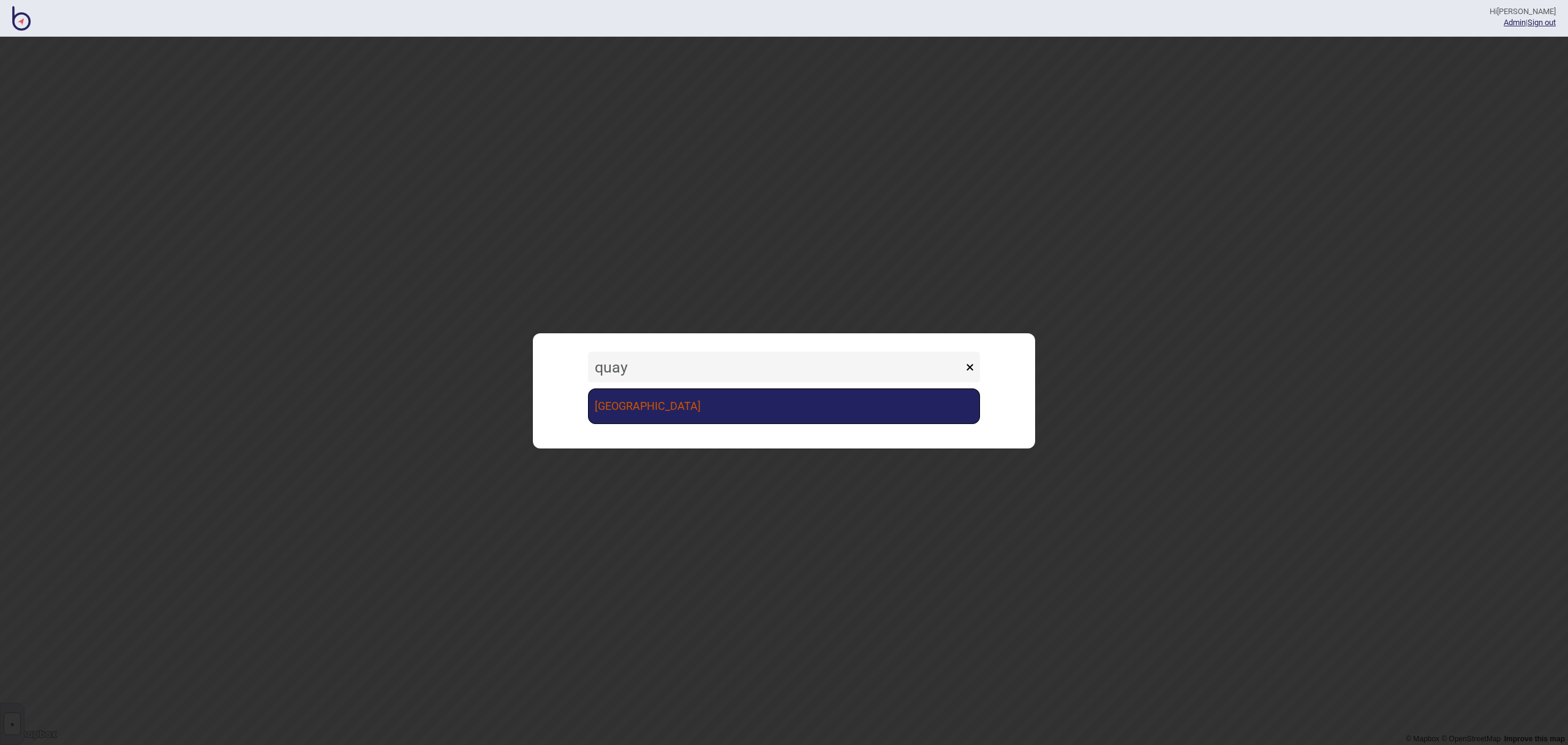
type input "quay"
click at [756, 397] on link "[GEOGRAPHIC_DATA]" at bounding box center [784, 406] width 392 height 36
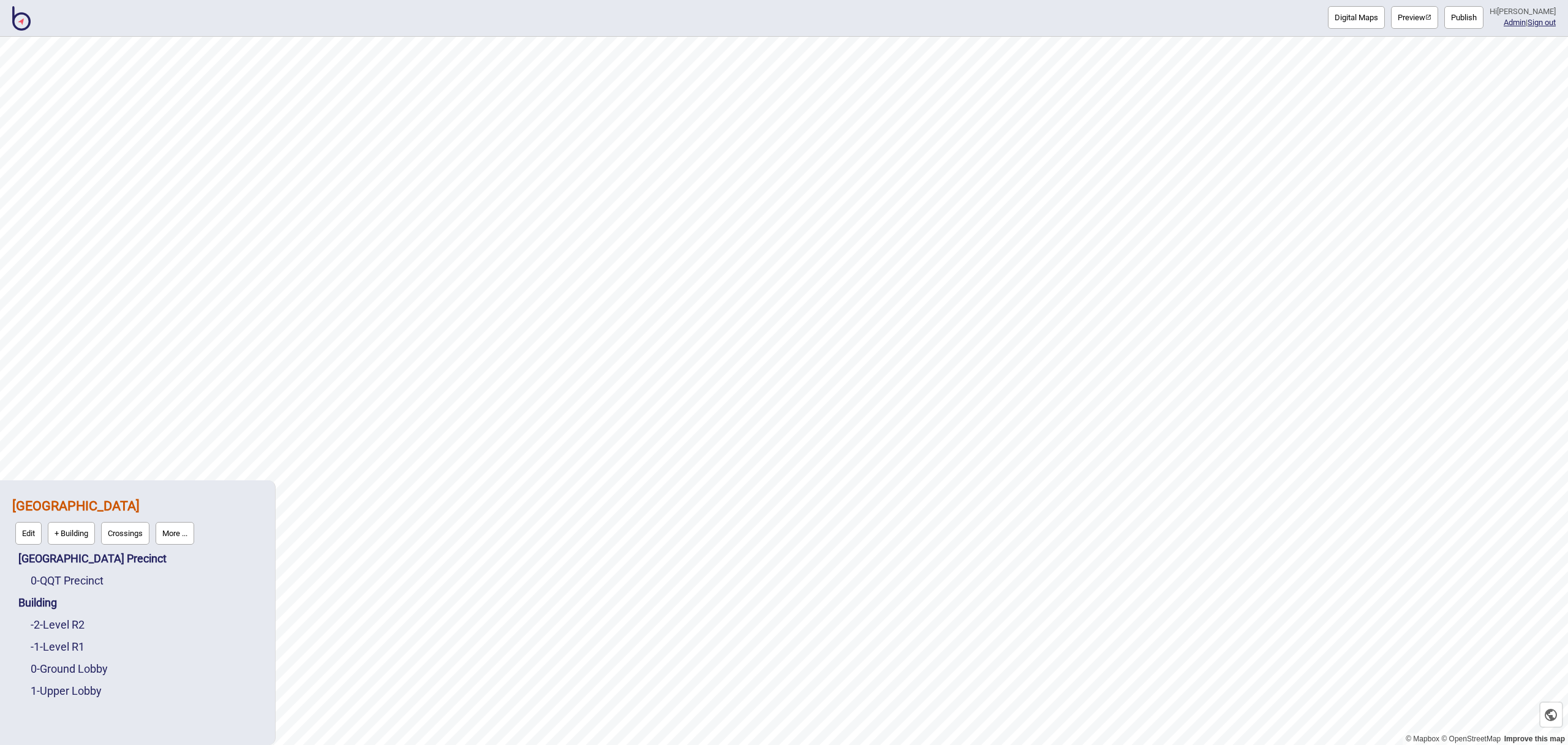
click at [181, 531] on button "More ..." at bounding box center [174, 533] width 38 height 23
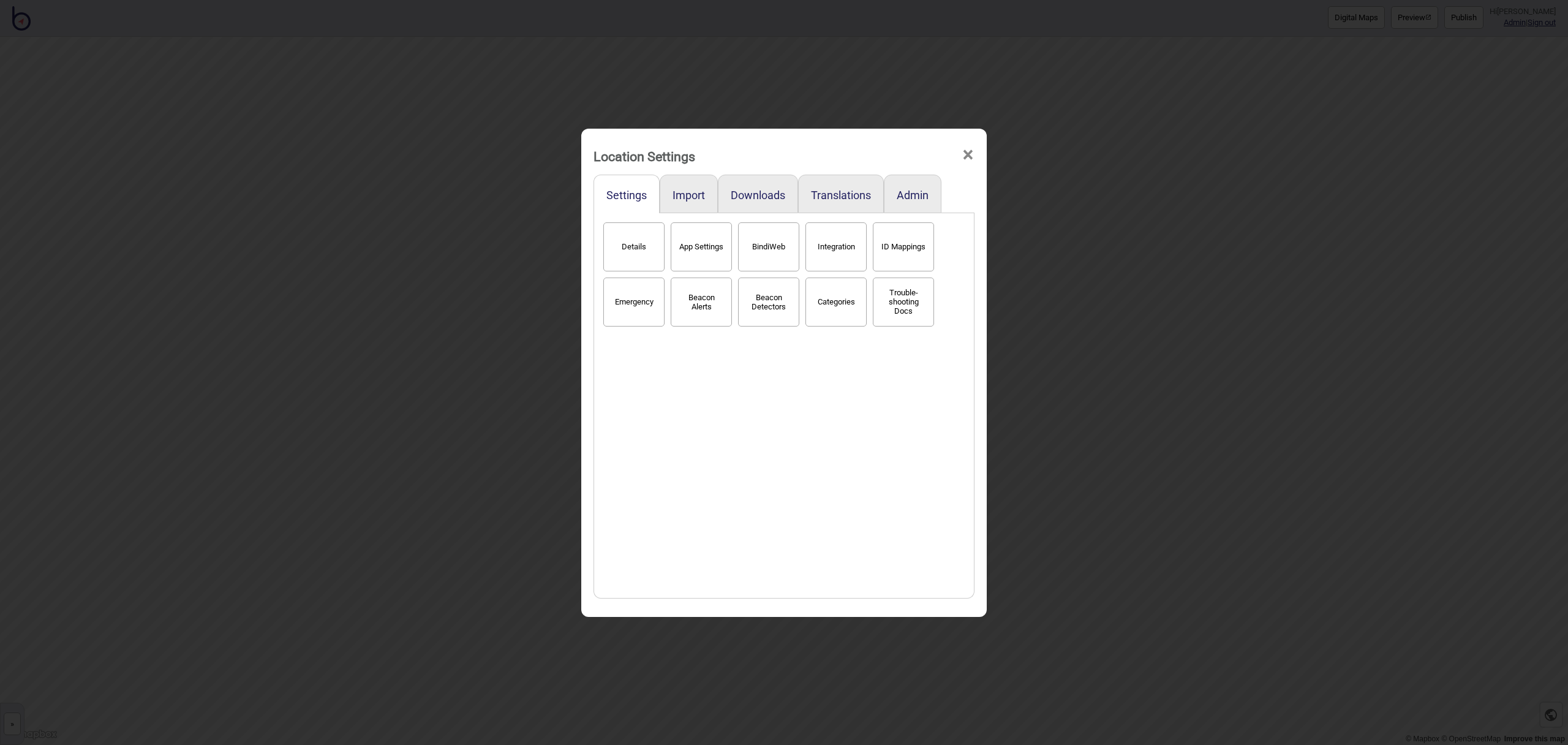
click at [769, 251] on button "BindiWeb" at bounding box center [768, 247] width 61 height 49
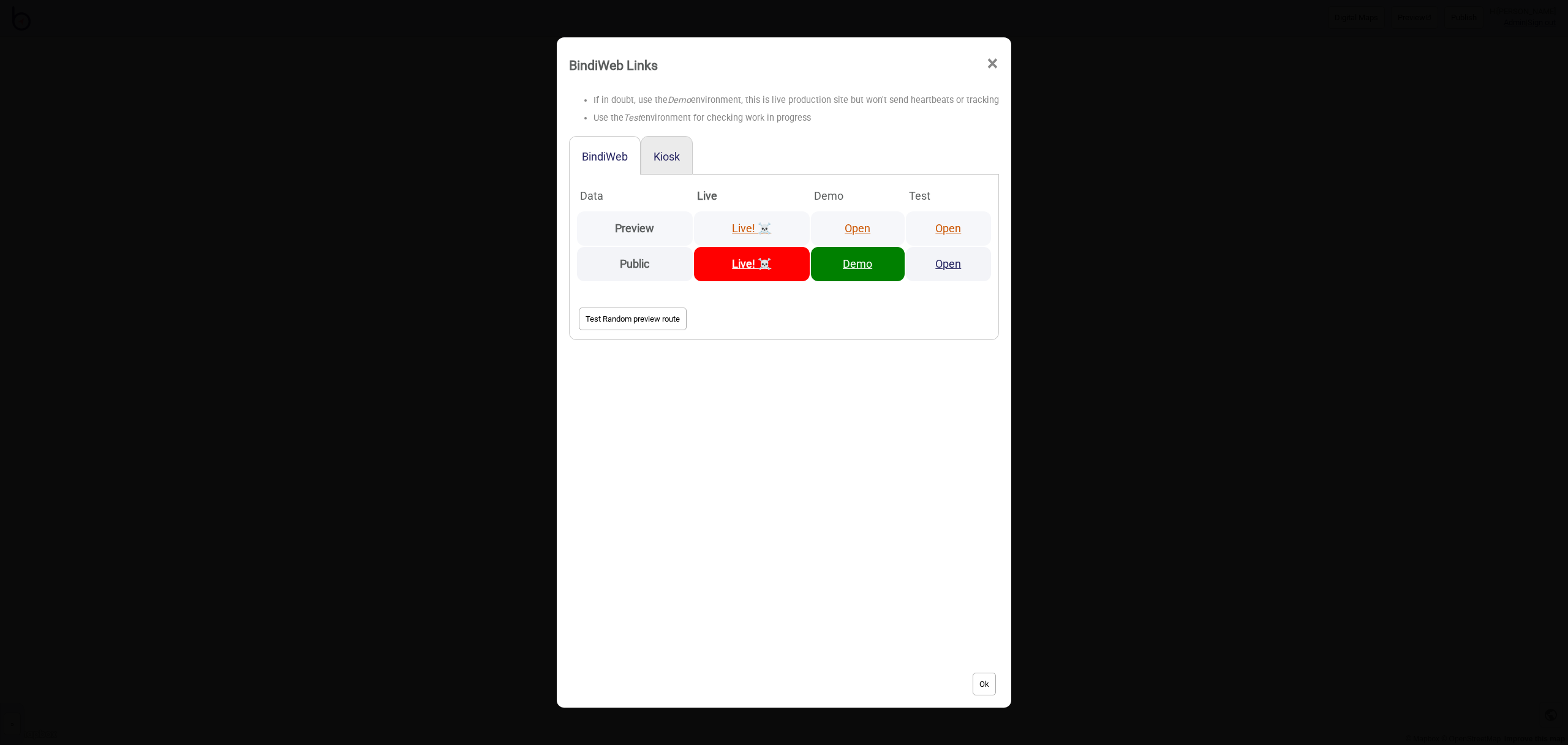
click at [853, 229] on link "Open" at bounding box center [858, 228] width 26 height 13
